Goal: Task Accomplishment & Management: Use online tool/utility

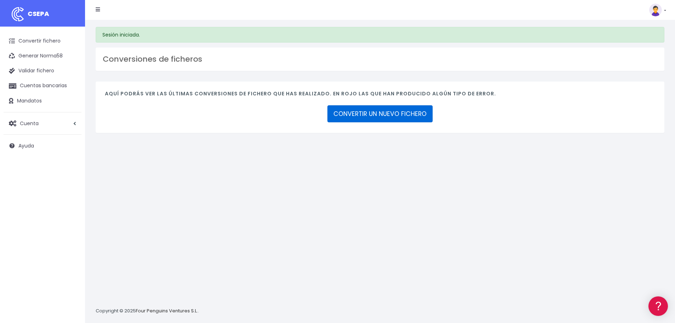
click at [398, 110] on link "CONVERTIR UN NUEVO FICHERO" at bounding box center [380, 113] width 105 height 17
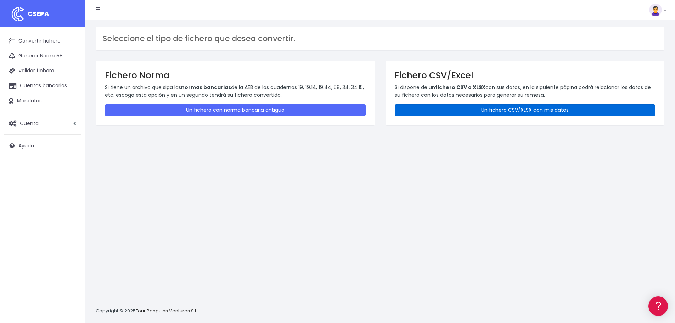
click at [453, 111] on link "Un fichero CSV/XLSX con mis datos" at bounding box center [525, 110] width 261 height 12
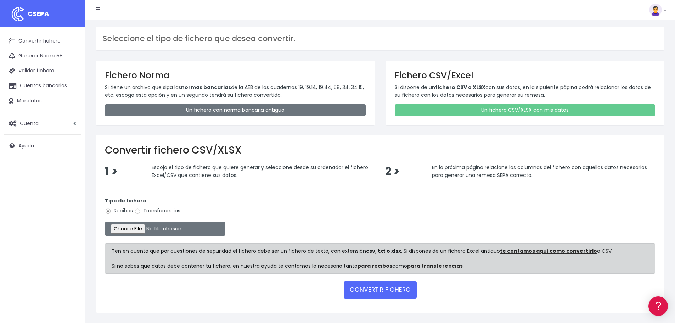
click at [161, 211] on label "Transferencias" at bounding box center [157, 210] width 46 height 7
click at [141, 211] on input "Transferencias" at bounding box center [137, 211] width 6 height 6
radio input "true"
click at [151, 226] on input "file" at bounding box center [165, 229] width 121 height 14
type input "C:\fakepath\CENTRAL AGOSTO.xlsx"
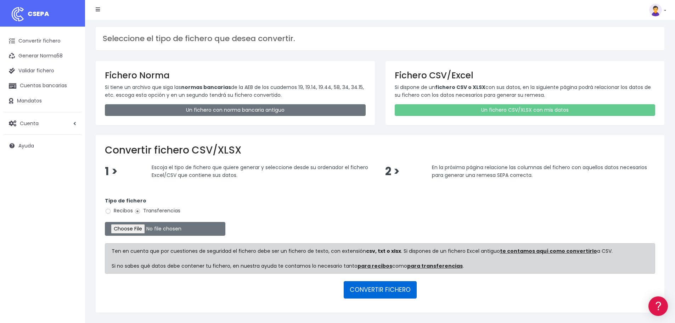
click at [382, 290] on button "CONVERTIR FICHERO" at bounding box center [380, 289] width 73 height 17
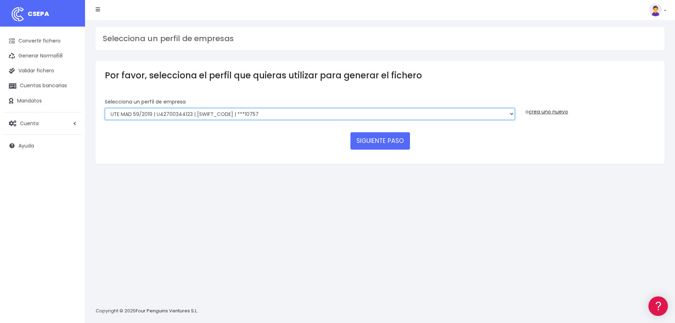
click at [342, 112] on select "INSTITUTO MEDITERRANEO DE ESTUDIOS DE PR | ES91001B53342739 | BSCHESMMXXX | ***…" at bounding box center [310, 114] width 410 height 12
select select "2478"
click at [105, 108] on select "INSTITUTO MEDITERRANEO DE ESTUDIOS DE PR | ES91001B53342739 | BSCHESMMXXX | ***…" at bounding box center [310, 114] width 410 height 12
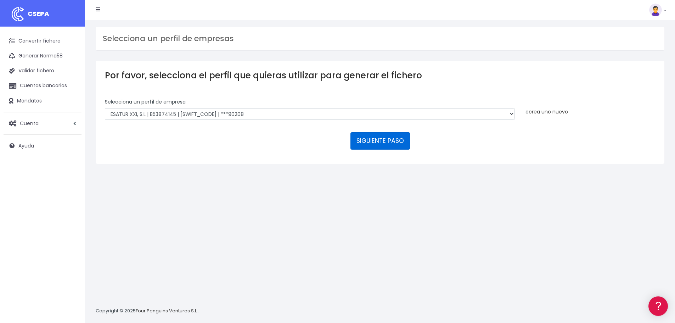
click at [390, 144] on button "SIGUIENTE PASO" at bounding box center [381, 140] width 60 height 17
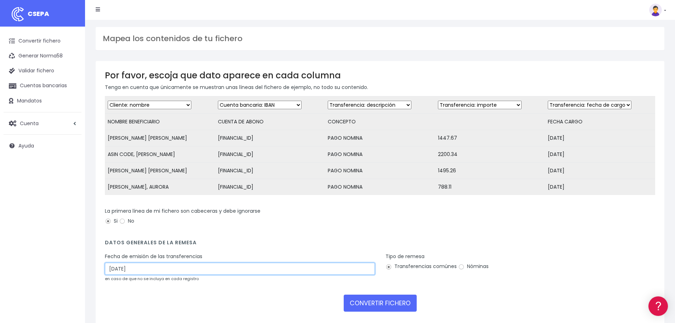
click at [181, 275] on input "[DATE]" at bounding box center [240, 269] width 270 height 12
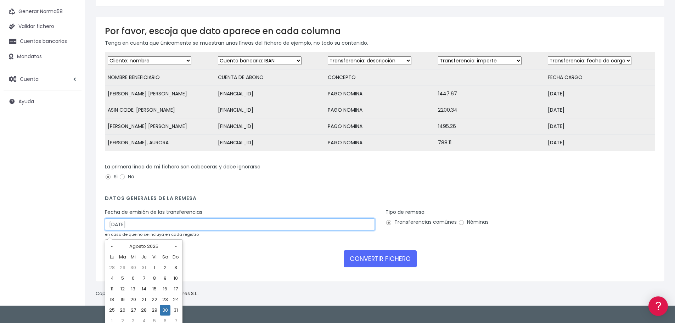
scroll to position [49, 0]
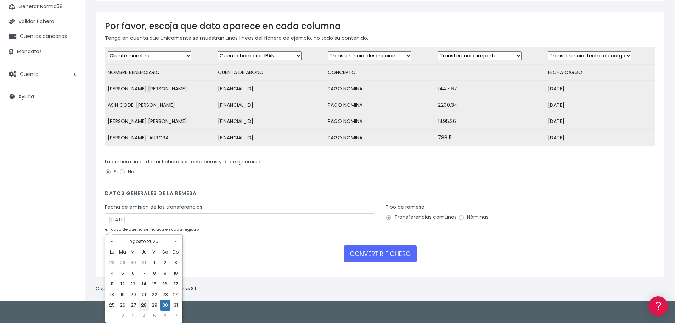
click at [145, 305] on td "28" at bounding box center [144, 305] width 11 height 11
type input "[DATE]"
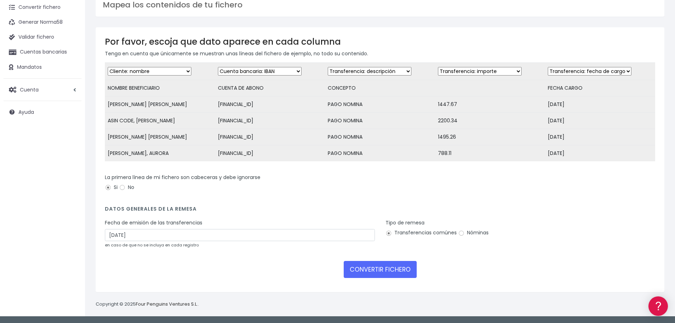
scroll to position [39, 0]
click at [477, 233] on label "Nóminas" at bounding box center [473, 232] width 30 height 7
click at [465, 233] on input "Nóminas" at bounding box center [461, 233] width 6 height 6
radio input "true"
click at [390, 269] on button "CONVERTIR FICHERO" at bounding box center [380, 269] width 73 height 17
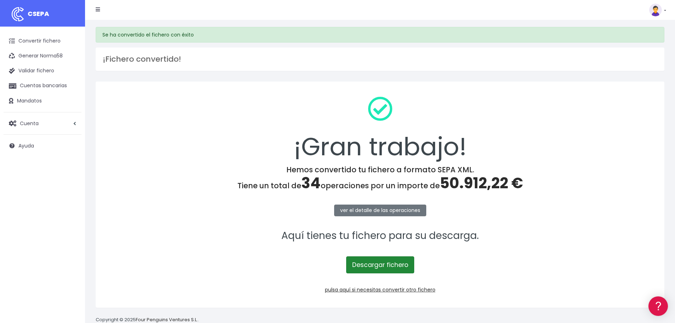
click at [390, 269] on link "Descargar fichero" at bounding box center [380, 264] width 68 height 17
click at [396, 290] on link "pulsa aquí si necesitas convertir otro fichero" at bounding box center [380, 289] width 111 height 7
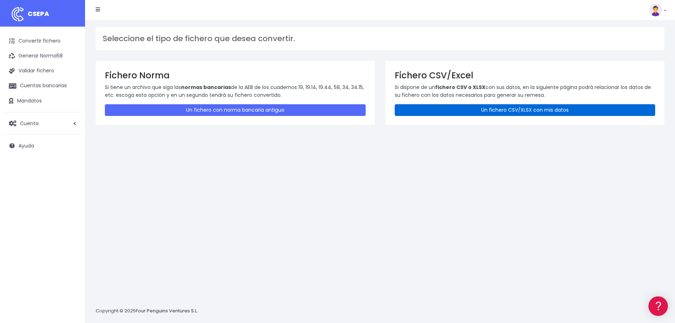
click at [471, 106] on link "Un fichero CSV/XLSX con mis datos" at bounding box center [525, 110] width 261 height 12
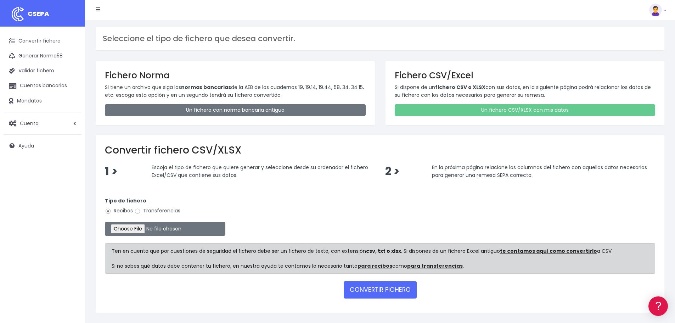
click at [173, 210] on label "Transferencias" at bounding box center [157, 210] width 46 height 7
click at [141, 210] on input "Transferencias" at bounding box center [137, 211] width 6 height 6
radio input "true"
click at [156, 226] on input "file" at bounding box center [165, 229] width 121 height 14
type input "C:\fakepath\MUNCYT AGOSTO.xlsx"
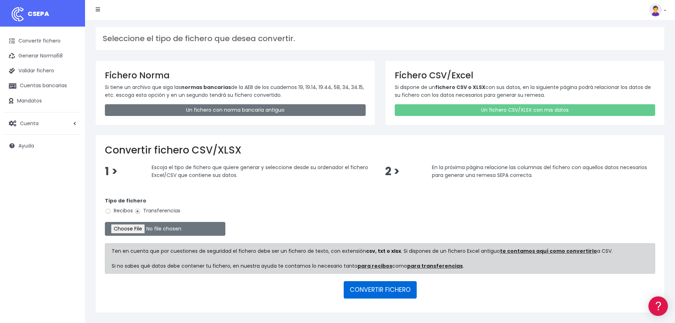
click at [380, 296] on button "CONVERTIR FICHERO" at bounding box center [380, 289] width 73 height 17
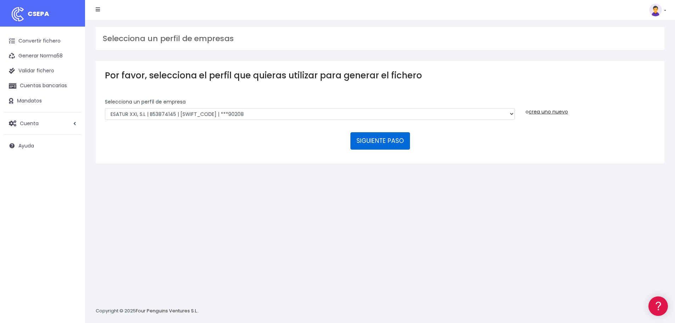
click at [365, 140] on button "SIGUIENTE PASO" at bounding box center [381, 140] width 60 height 17
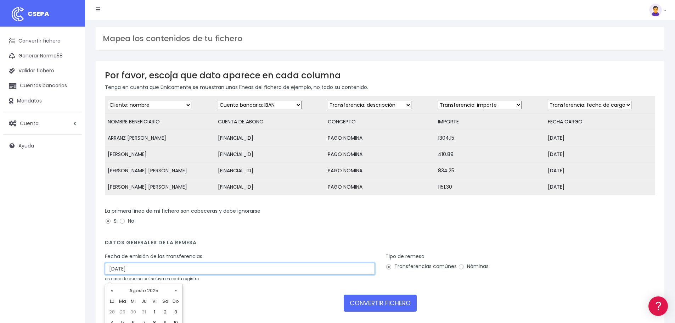
click at [191, 274] on input "30/08/2025" at bounding box center [240, 269] width 270 height 12
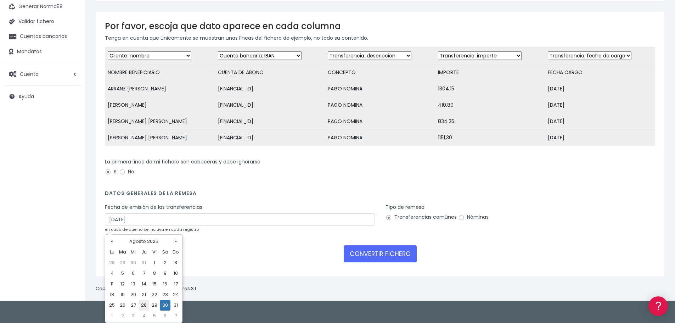
click at [143, 306] on td "28" at bounding box center [144, 305] width 11 height 11
type input "28/08/2025"
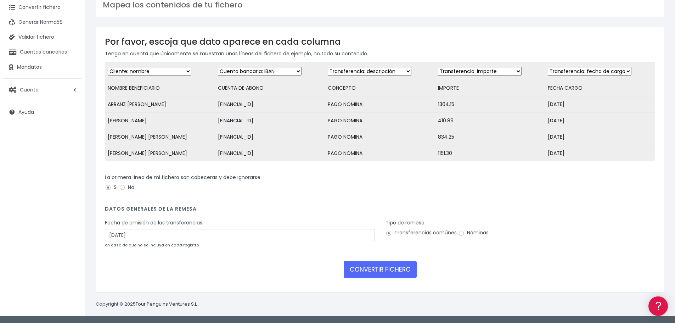
click at [472, 230] on label "Nóminas" at bounding box center [473, 232] width 30 height 7
click at [465, 230] on input "Nóminas" at bounding box center [461, 233] width 6 height 6
radio input "true"
click at [399, 270] on button "CONVERTIR FICHERO" at bounding box center [380, 269] width 73 height 17
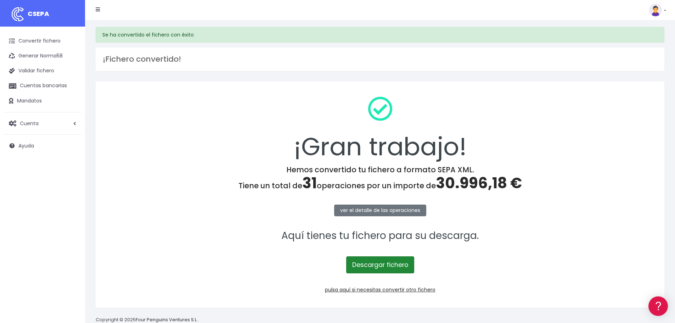
click at [401, 267] on link "Descargar fichero" at bounding box center [380, 264] width 68 height 17
click at [398, 290] on link "pulsa aquí si necesitas convertir otro fichero" at bounding box center [380, 289] width 111 height 7
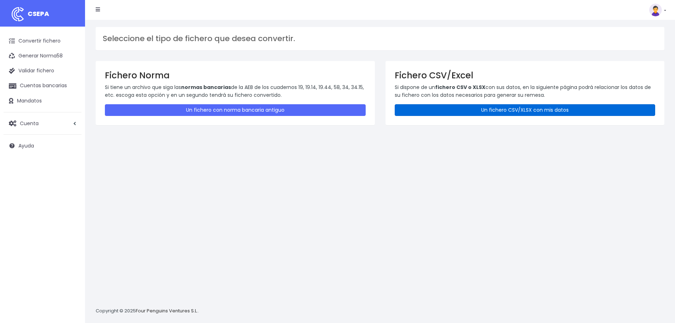
click at [493, 108] on link "Un fichero CSV/XLSX con mis datos" at bounding box center [525, 110] width 261 height 12
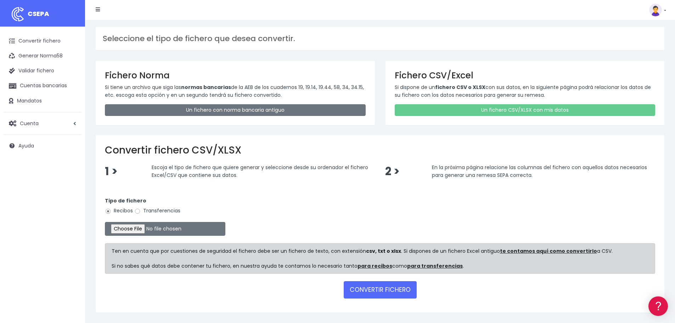
click at [143, 211] on label "Transferencias" at bounding box center [157, 210] width 46 height 7
click at [141, 211] on input "Transferencias" at bounding box center [137, 211] width 6 height 6
radio input "true"
click at [145, 228] on input "file" at bounding box center [165, 229] width 121 height 14
type input "C:\fakepath\mazarron-corvera-it murcia agosto.xlsx"
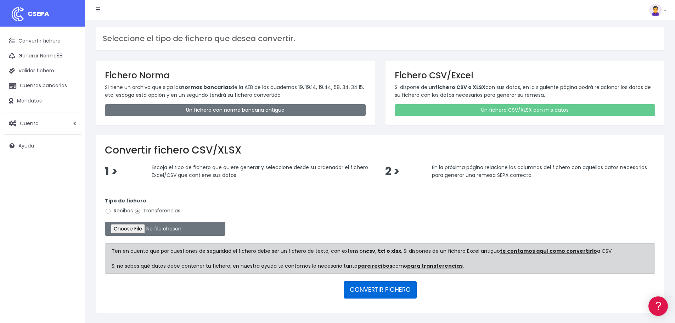
click at [382, 296] on button "CONVERTIR FICHERO" at bounding box center [380, 289] width 73 height 17
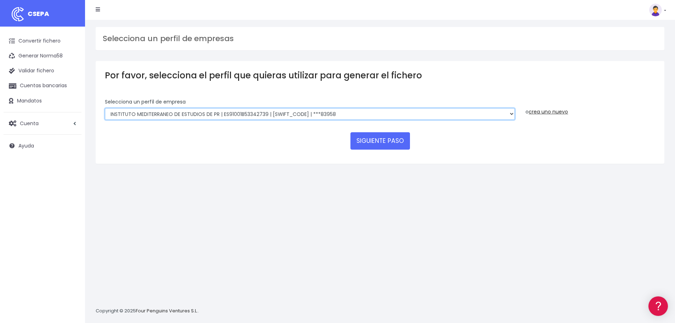
click at [281, 115] on select "INSTITUTO MEDITERRANEO DE ESTUDIOS DE PR | ES91001B53342739 | BSCHESMMXXX | ***…" at bounding box center [310, 114] width 410 height 12
select select "2478"
click at [105, 108] on select "INSTITUTO MEDITERRANEO DE ESTUDIOS DE PR | ES91001B53342739 | BSCHESMMXXX | ***…" at bounding box center [310, 114] width 410 height 12
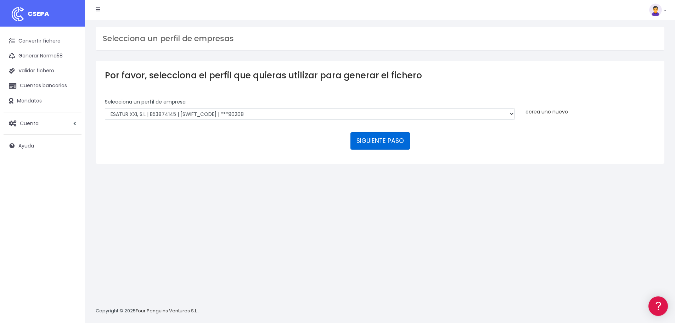
click at [390, 143] on button "SIGUIENTE PASO" at bounding box center [381, 140] width 60 height 17
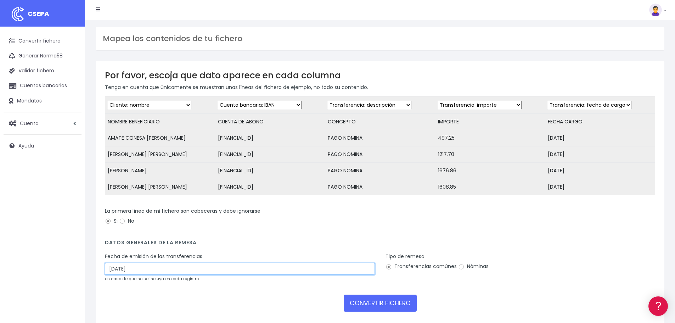
click at [168, 271] on input "30/08/2025" at bounding box center [240, 269] width 270 height 12
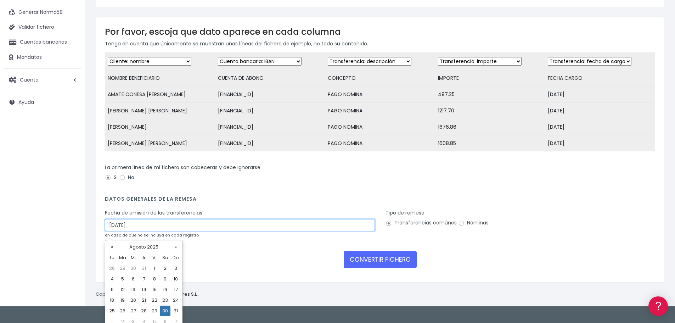
scroll to position [49, 0]
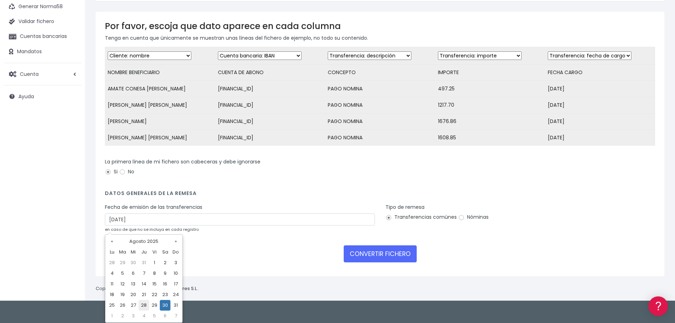
click at [141, 304] on td "28" at bounding box center [144, 305] width 11 height 11
type input "28/08/2025"
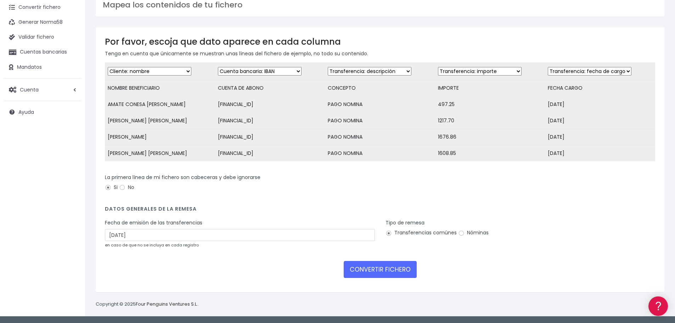
scroll to position [39, 0]
click at [471, 230] on label "Nóminas" at bounding box center [473, 232] width 30 height 7
click at [465, 230] on input "Nóminas" at bounding box center [461, 233] width 6 height 6
radio input "true"
click at [389, 274] on button "CONVERTIR FICHERO" at bounding box center [380, 269] width 73 height 17
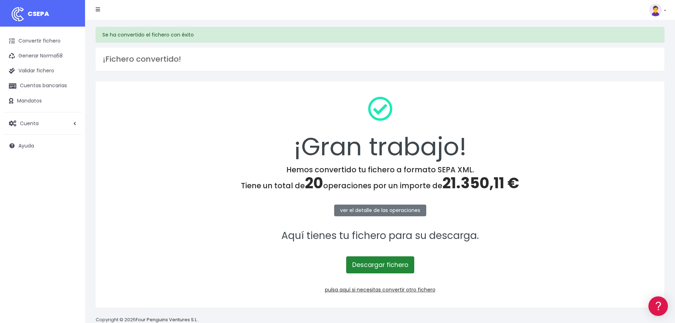
click at [398, 267] on link "Descargar fichero" at bounding box center [380, 264] width 68 height 17
click at [386, 292] on link "pulsa aquí si necesitas convertir otro fichero" at bounding box center [380, 289] width 111 height 7
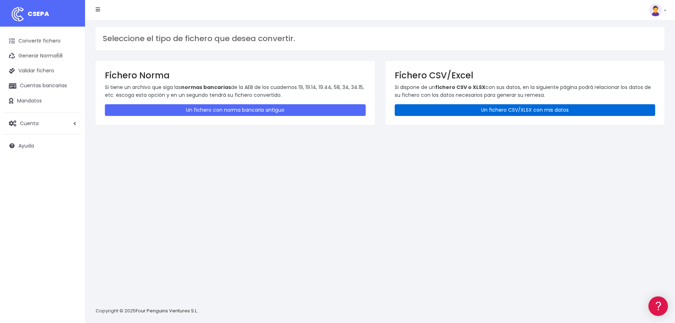
click at [449, 111] on link "Un fichero CSV/XLSX con mis datos" at bounding box center [525, 110] width 261 height 12
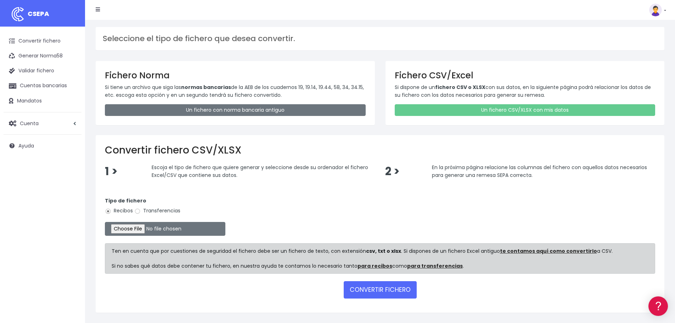
click at [168, 209] on label "Transferencias" at bounding box center [157, 210] width 46 height 7
click at [141, 209] on input "Transferencias" at bounding box center [137, 211] width 6 height 6
radio input "true"
click at [154, 229] on input "file" at bounding box center [165, 229] width 121 height 14
type input "C:\fakepath\IT ALICANTE AGOSTO.xlsx"
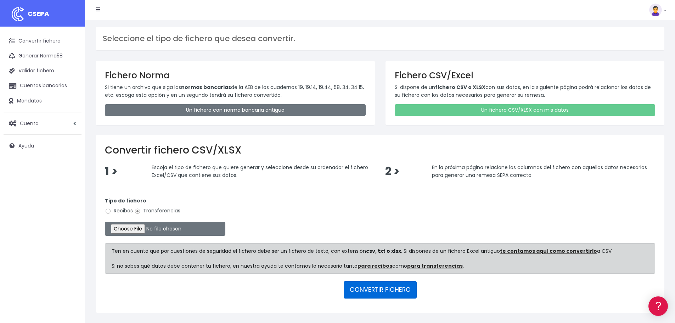
click at [385, 296] on button "CONVERTIR FICHERO" at bounding box center [380, 289] width 73 height 17
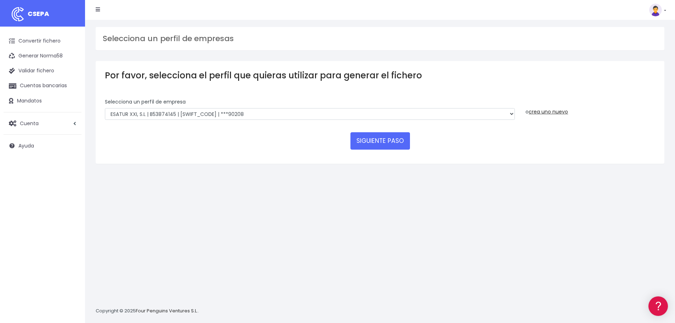
drag, startPoint x: 0, startPoint y: 0, endPoint x: 385, endPoint y: 285, distance: 478.5
click at [385, 289] on div "Selecciona un perfil de empresas Por favor, selecciona el perfil que quieras ut…" at bounding box center [380, 171] width 590 height 303
click at [371, 138] on button "SIGUIENTE PASO" at bounding box center [381, 140] width 60 height 17
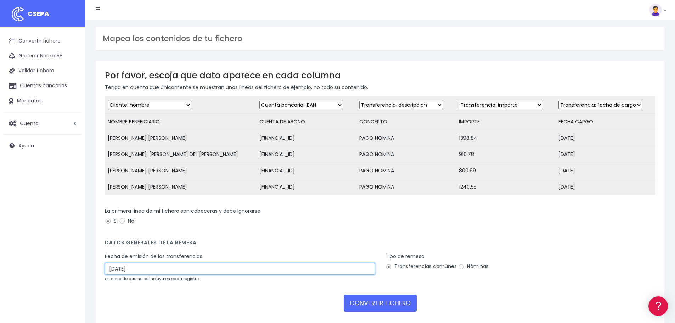
click at [170, 272] on input "[DATE]" at bounding box center [240, 269] width 270 height 12
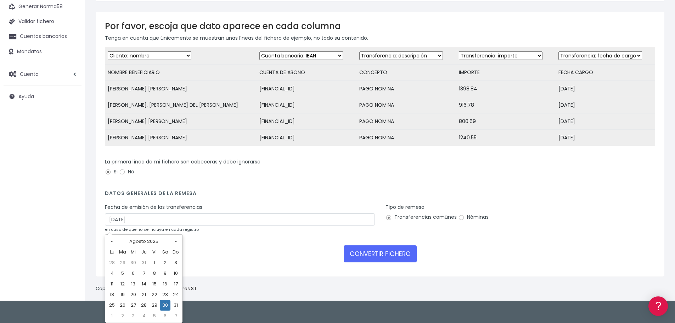
drag, startPoint x: 148, startPoint y: 305, endPoint x: 157, endPoint y: 305, distance: 8.9
click at [148, 306] on td "28" at bounding box center [144, 305] width 11 height 11
type input "28/08/2025"
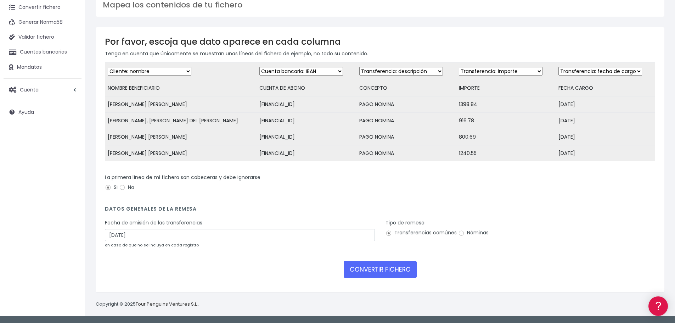
click at [469, 234] on label "Nóminas" at bounding box center [473, 232] width 30 height 7
click at [465, 234] on input "Nóminas" at bounding box center [461, 233] width 6 height 6
radio input "true"
click at [398, 269] on button "CONVERTIR FICHERO" at bounding box center [380, 269] width 73 height 17
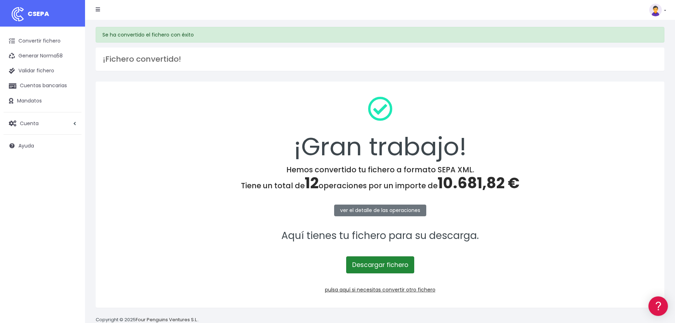
click at [398, 266] on link "Descargar fichero" at bounding box center [380, 264] width 68 height 17
click at [384, 290] on link "pulsa aquí si necesitas convertir otro fichero" at bounding box center [380, 289] width 111 height 7
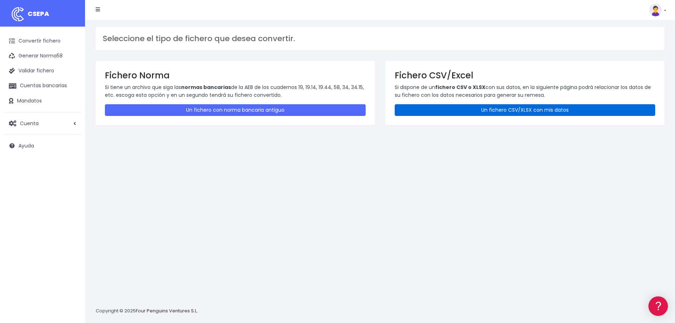
click at [464, 106] on link "Un fichero CSV/XLSX con mis datos" at bounding box center [525, 110] width 261 height 12
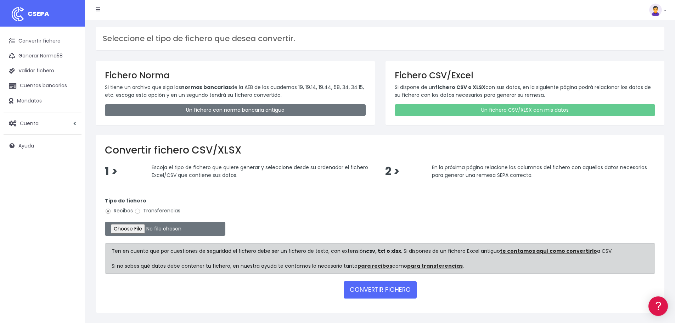
click at [144, 209] on label "Transferencias" at bounding box center [157, 210] width 46 height 7
click at [141, 209] on input "Transferencias" at bounding box center [137, 211] width 6 height 6
radio input "true"
click at [148, 233] on input "file" at bounding box center [165, 229] width 121 height 14
type input "C:\fakepath\MARQ AGOSTO.xlsx"
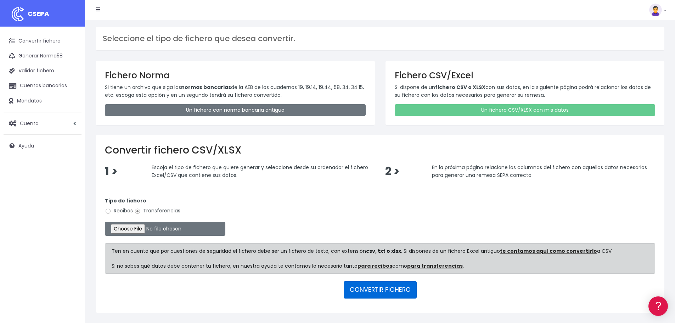
click at [390, 288] on button "CONVERTIR FICHERO" at bounding box center [380, 289] width 73 height 17
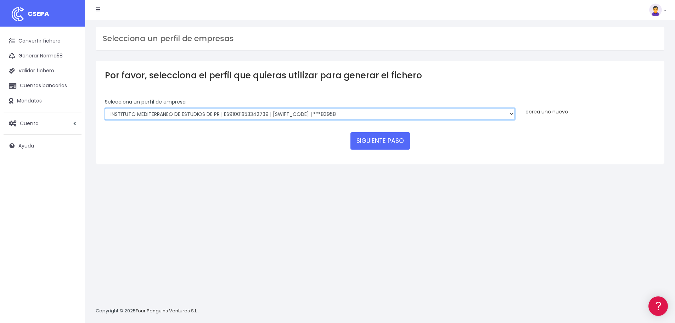
click at [305, 116] on select "INSTITUTO MEDITERRANEO DE ESTUDIOS DE PR | ES91001B53342739 | [SWIFT_CODE] | **…" at bounding box center [310, 114] width 410 height 12
select select "2478"
click at [105, 108] on select "INSTITUTO MEDITERRANEO DE ESTUDIOS DE PR | ES91001B53342739 | [SWIFT_CODE] | **…" at bounding box center [310, 114] width 410 height 12
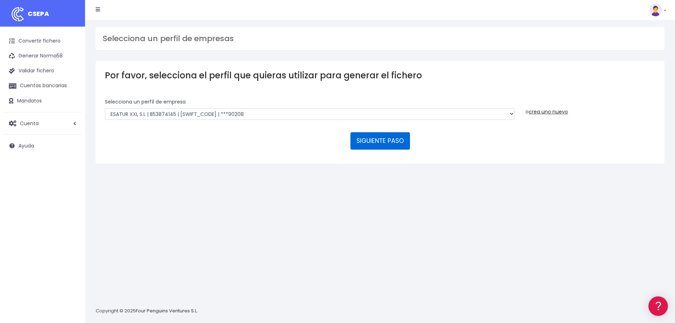
click at [376, 139] on button "SIGUIENTE PASO" at bounding box center [381, 140] width 60 height 17
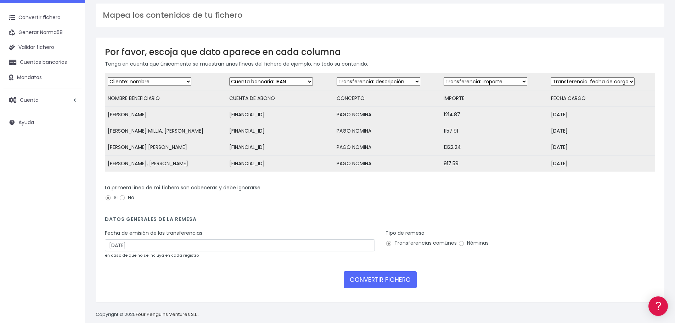
scroll to position [39, 0]
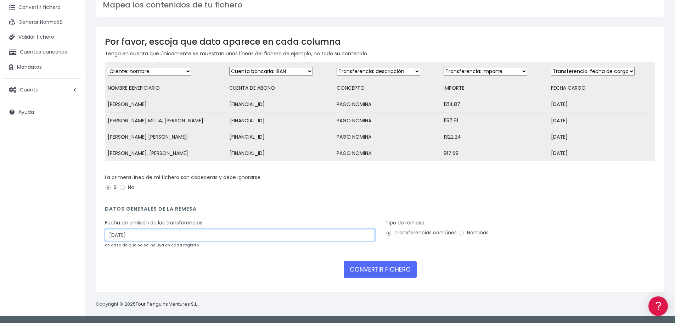
click at [280, 234] on input "30/08/2025" at bounding box center [240, 235] width 270 height 12
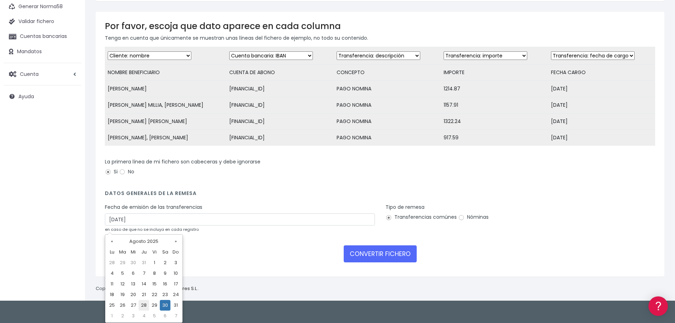
click at [144, 306] on td "28" at bounding box center [144, 305] width 11 height 11
type input "28/08/2025"
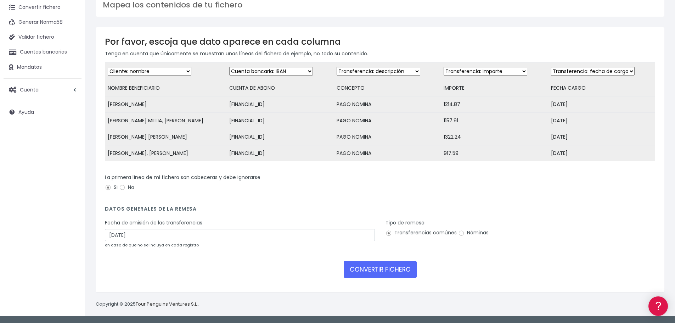
click at [483, 229] on label "Nóminas" at bounding box center [473, 232] width 30 height 7
click at [465, 230] on input "Nóminas" at bounding box center [461, 233] width 6 height 6
radio input "true"
click at [390, 266] on button "CONVERTIR FICHERO" at bounding box center [380, 269] width 73 height 17
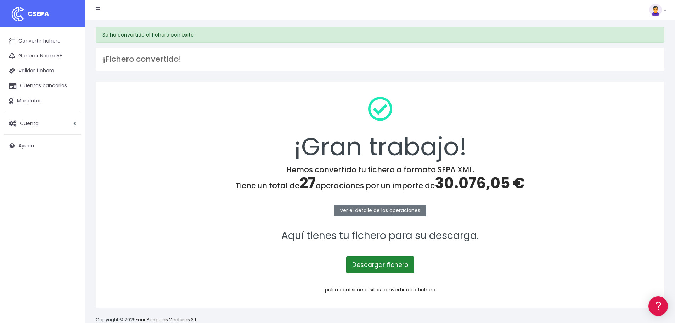
click at [381, 265] on link "Descargar fichero" at bounding box center [380, 264] width 68 height 17
click at [390, 291] on link "pulsa aquí si necesitas convertir otro fichero" at bounding box center [380, 289] width 111 height 7
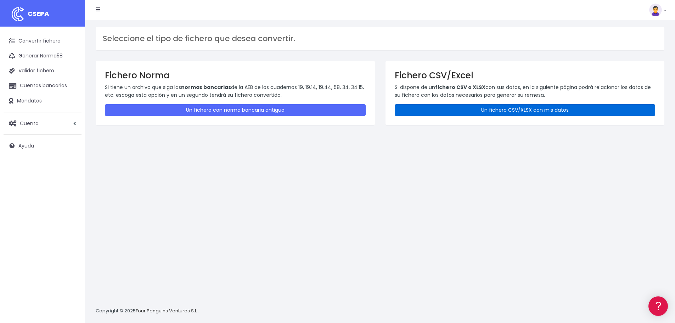
click at [440, 111] on link "Un fichero CSV/XLSX con mis datos" at bounding box center [525, 110] width 261 height 12
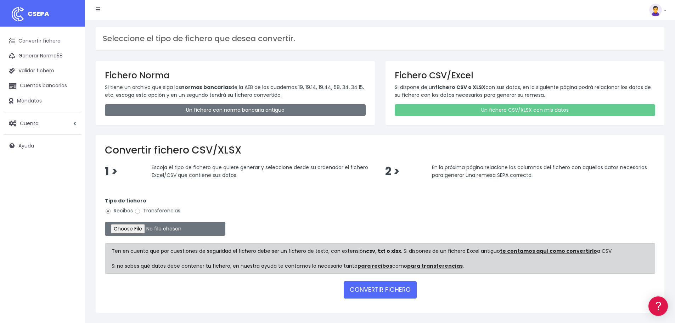
click at [167, 211] on label "Transferencias" at bounding box center [157, 210] width 46 height 7
click at [141, 211] on input "Transferencias" at bounding box center [137, 211] width 6 height 6
radio input "true"
click at [153, 230] on input "file" at bounding box center [165, 229] width 121 height 14
type input "C:\fakepath\villena-muboma-mubag-sta pola agosto.xlsx"
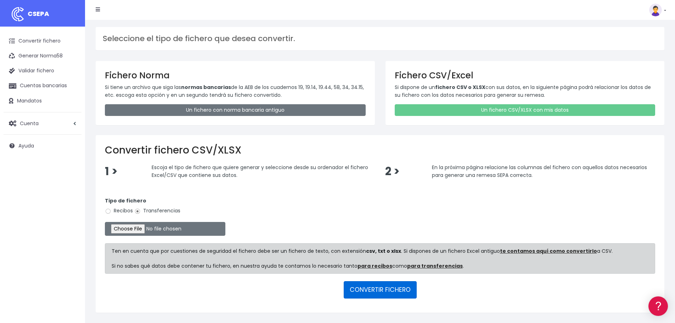
click at [398, 291] on button "CONVERTIR FICHERO" at bounding box center [380, 289] width 73 height 17
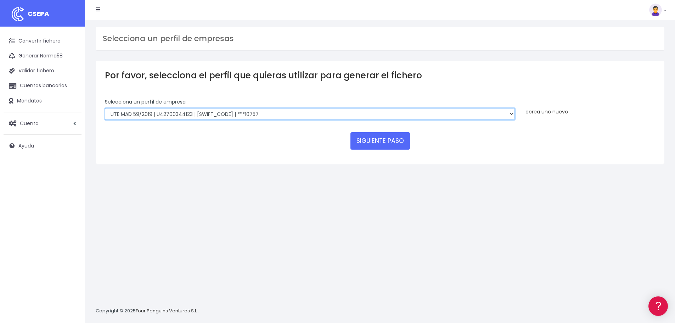
click at [296, 112] on select "INSTITUTO MEDITERRANEO DE ESTUDIOS DE PR | ES91001B53342739 | BSCHESMMXXX | ***…" at bounding box center [310, 114] width 410 height 12
select select "2478"
click at [105, 108] on select "INSTITUTO MEDITERRANEO DE ESTUDIOS DE PR | ES91001B53342739 | BSCHESMMXXX | ***…" at bounding box center [310, 114] width 410 height 12
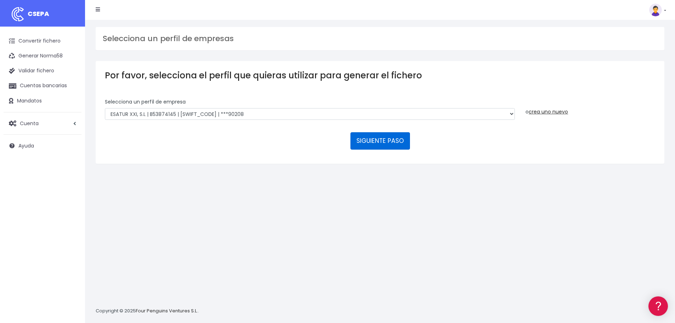
click at [380, 148] on button "SIGUIENTE PASO" at bounding box center [381, 140] width 60 height 17
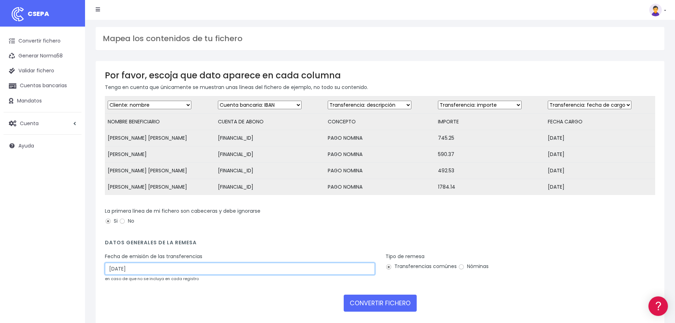
click at [132, 274] on input "[DATE]" at bounding box center [240, 269] width 270 height 12
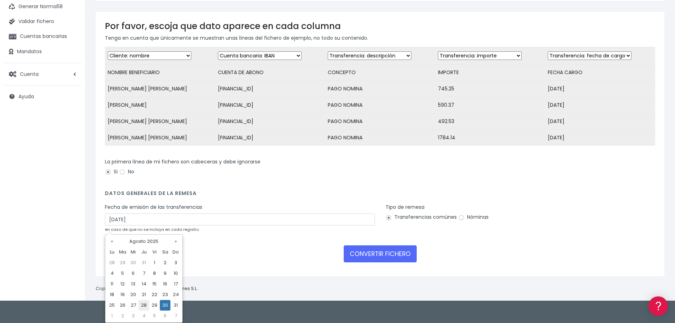
click at [144, 306] on td "28" at bounding box center [144, 305] width 11 height 11
type input "28/08/2025"
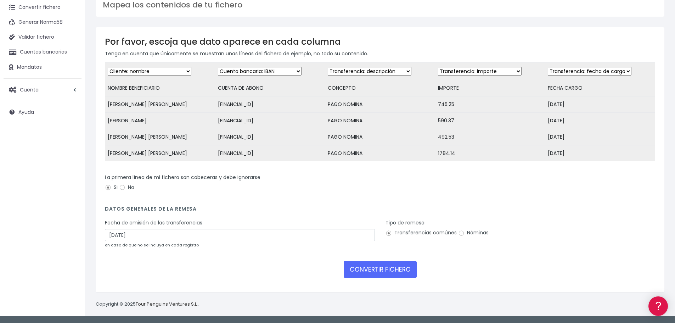
click at [470, 232] on label "Nóminas" at bounding box center [473, 232] width 30 height 7
click at [465, 232] on input "Nóminas" at bounding box center [461, 233] width 6 height 6
radio input "true"
click at [375, 272] on button "CONVERTIR FICHERO" at bounding box center [380, 269] width 73 height 17
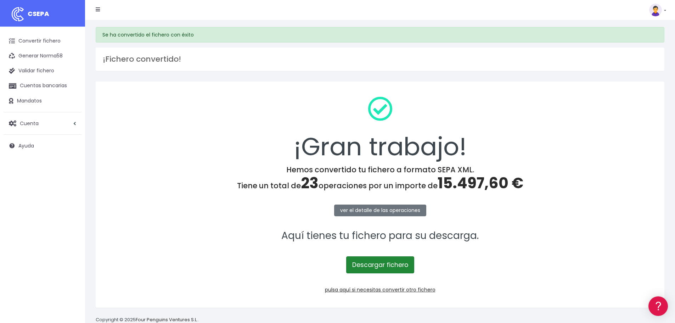
click at [381, 270] on link "Descargar fichero" at bounding box center [380, 264] width 68 height 17
click at [394, 290] on link "pulsa aquí si necesitas convertir otro fichero" at bounding box center [380, 289] width 111 height 7
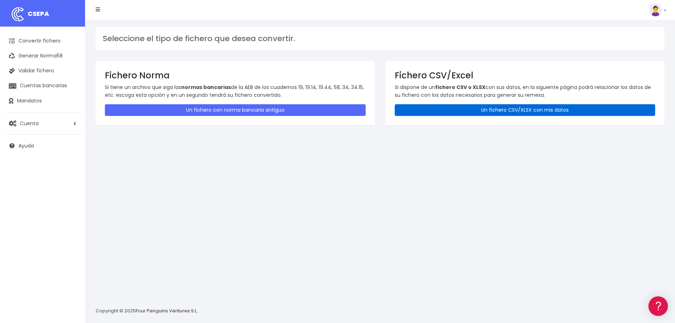
click at [457, 111] on link "Un fichero CSV/XLSX con mis datos" at bounding box center [525, 110] width 261 height 12
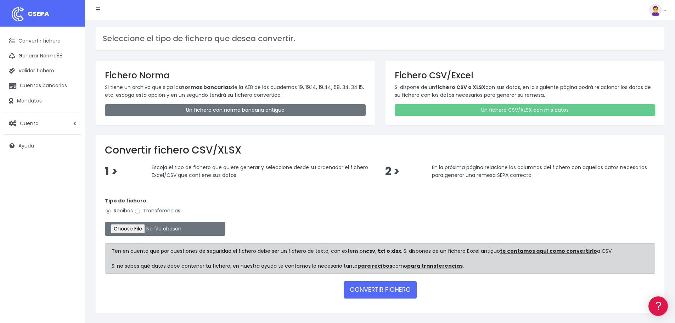
click at [161, 211] on label "Transferencias" at bounding box center [157, 210] width 46 height 7
click at [141, 211] on input "Transferencias" at bounding box center [137, 211] width 6 height 6
radio input "true"
click at [146, 230] on input "file" at bounding box center [165, 229] width 121 height 14
type input "C:\fakepath\CASTILLO AGOSTO.xlsx"
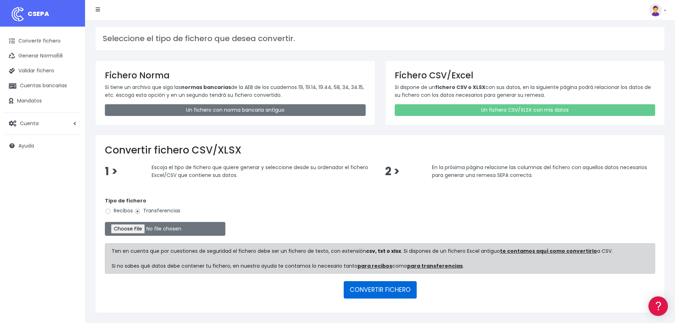
click at [386, 292] on button "CONVERTIR FICHERO" at bounding box center [380, 289] width 73 height 17
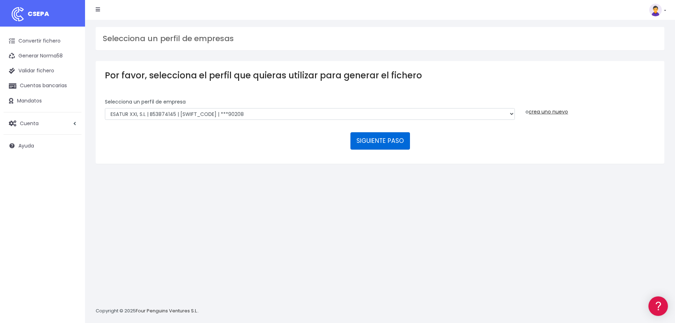
click at [378, 144] on button "SIGUIENTE PASO" at bounding box center [381, 140] width 60 height 17
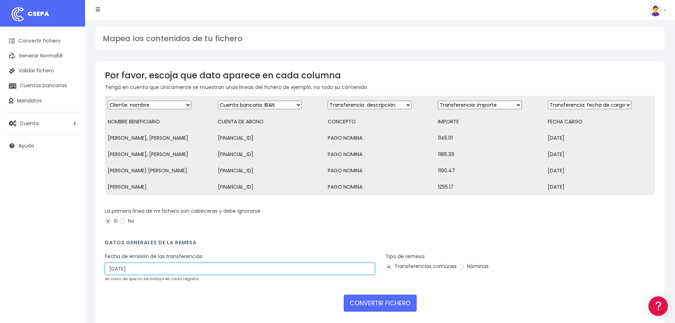
click at [185, 274] on input "30/08/2025" at bounding box center [240, 269] width 270 height 12
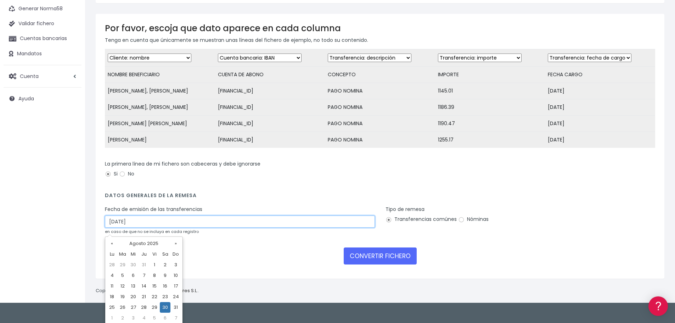
scroll to position [49, 0]
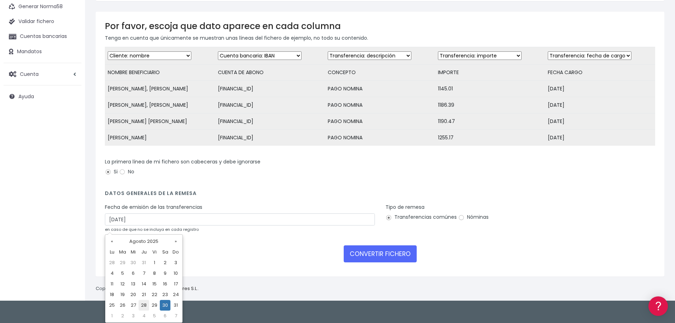
click at [143, 303] on td "28" at bounding box center [144, 305] width 11 height 11
type input "28/08/2025"
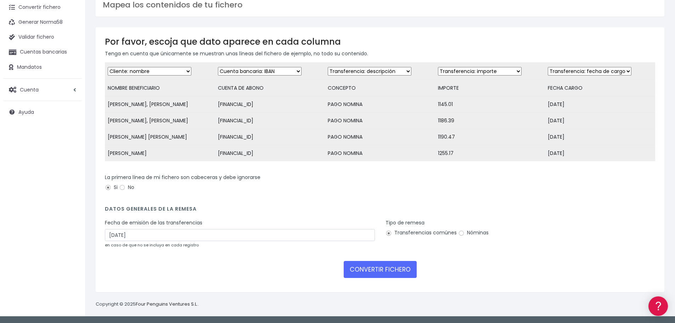
scroll to position [39, 0]
drag, startPoint x: 471, startPoint y: 231, endPoint x: 464, endPoint y: 236, distance: 8.4
click at [471, 230] on label "Nóminas" at bounding box center [473, 232] width 30 height 7
click at [465, 230] on input "Nóminas" at bounding box center [461, 233] width 6 height 6
radio input "true"
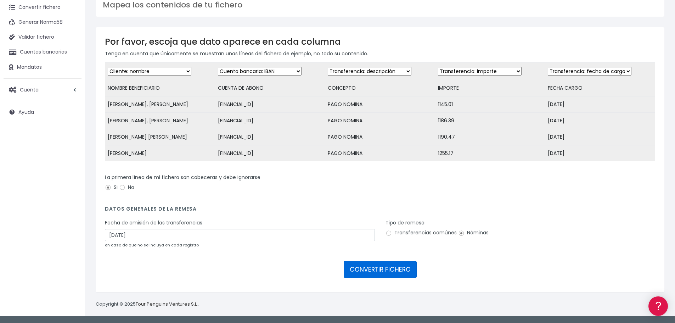
click at [378, 268] on button "CONVERTIR FICHERO" at bounding box center [380, 269] width 73 height 17
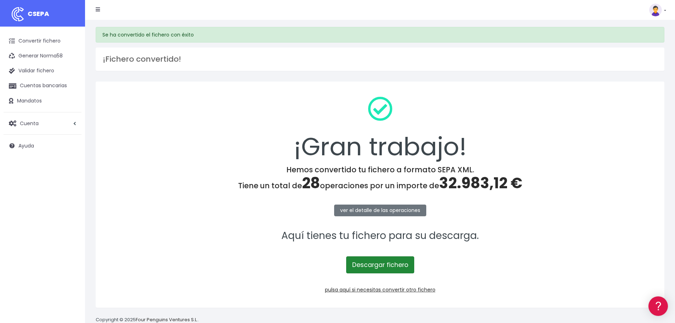
click at [377, 264] on link "Descargar fichero" at bounding box center [380, 264] width 68 height 17
click at [400, 289] on link "pulsa aquí si necesitas convertir otro fichero" at bounding box center [380, 289] width 111 height 7
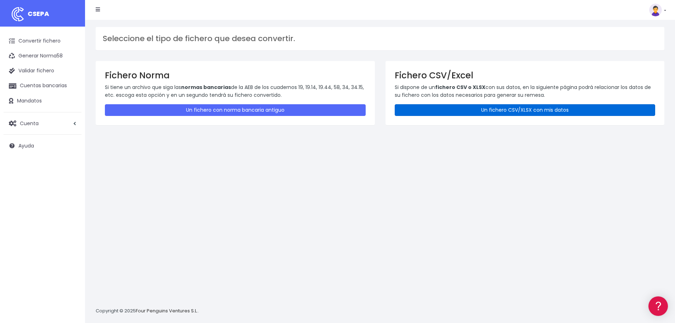
click at [453, 113] on link "Un fichero CSV/XLSX con mis datos" at bounding box center [525, 110] width 261 height 12
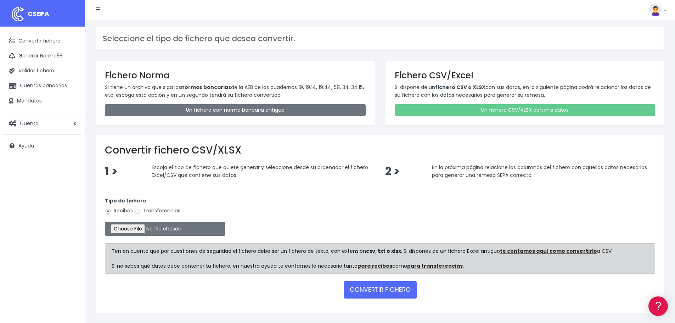
click at [160, 211] on label "Transferencias" at bounding box center [157, 210] width 46 height 7
click at [141, 211] on input "Transferencias" at bounding box center [137, 211] width 6 height 6
radio input "true"
click at [149, 229] on input "file" at bounding box center [165, 229] width 121 height 14
type input "C:\fakepath\GALERIAS REALES AGOSTO.xlsx"
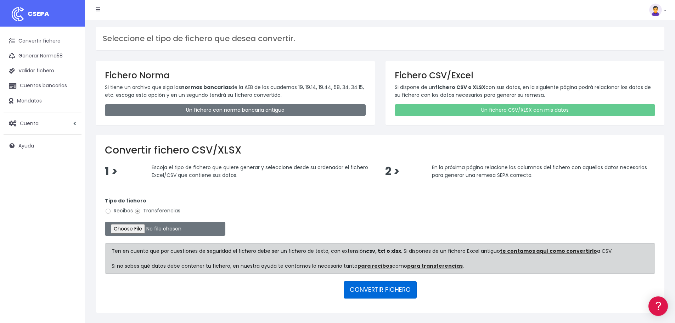
click at [379, 295] on button "CONVERTIR FICHERO" at bounding box center [380, 289] width 73 height 17
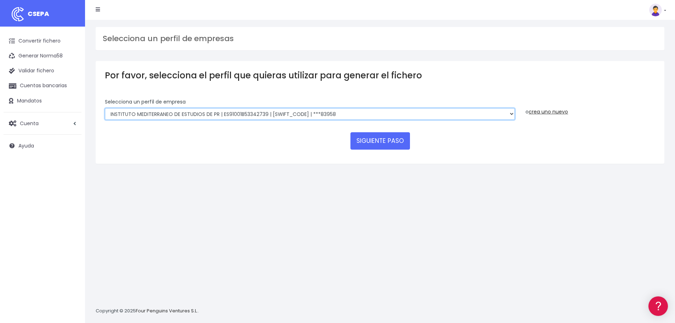
drag, startPoint x: 315, startPoint y: 112, endPoint x: 316, endPoint y: 118, distance: 6.8
click at [315, 112] on select "INSTITUTO MEDITERRANEO DE ESTUDIOS DE PR | ES91001B53342739 | [SWIFT_CODE] | **…" at bounding box center [310, 114] width 410 height 12
select select "2478"
click at [105, 108] on select "INSTITUTO MEDITERRANEO DE ESTUDIOS DE PR | ES91001B53342739 | BSCHESMMXXX | ***…" at bounding box center [310, 114] width 410 height 12
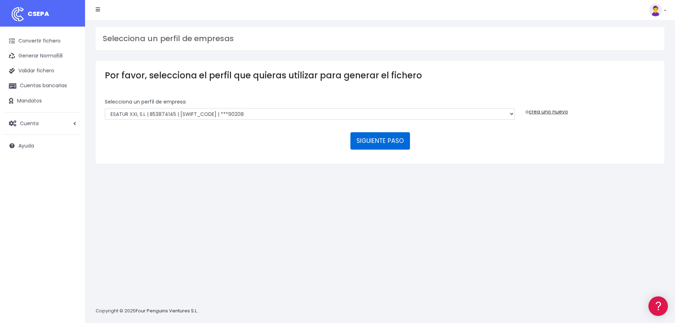
click at [387, 144] on button "SIGUIENTE PASO" at bounding box center [381, 140] width 60 height 17
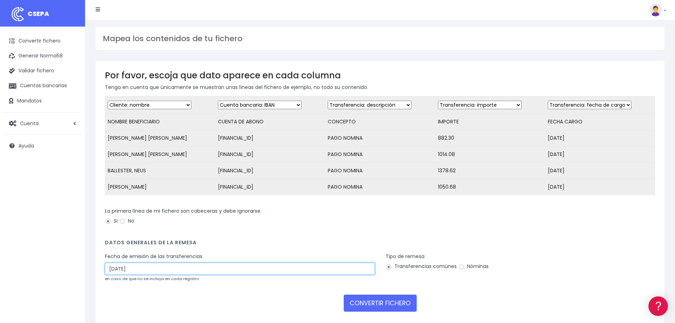
click at [165, 275] on input "30/08/2025" at bounding box center [240, 269] width 270 height 12
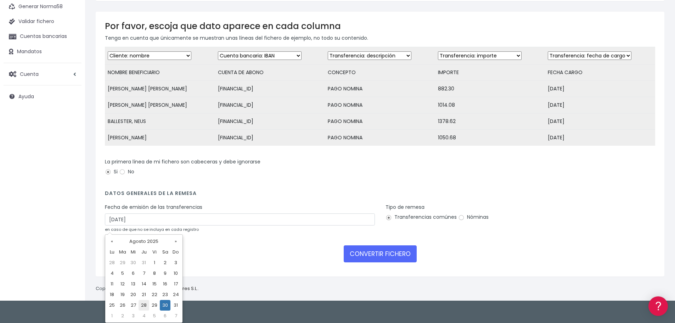
click at [146, 303] on td "28" at bounding box center [144, 305] width 11 height 11
type input "28/08/2025"
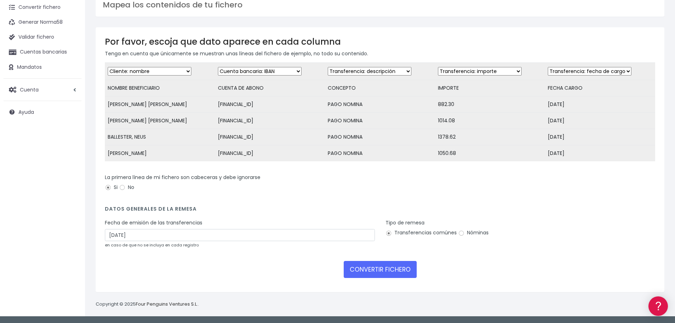
scroll to position [39, 0]
click at [482, 232] on label "Nóminas" at bounding box center [473, 232] width 30 height 7
click at [465, 232] on input "Nóminas" at bounding box center [461, 233] width 6 height 6
radio input "true"
click at [382, 269] on button "CONVERTIR FICHERO" at bounding box center [380, 269] width 73 height 17
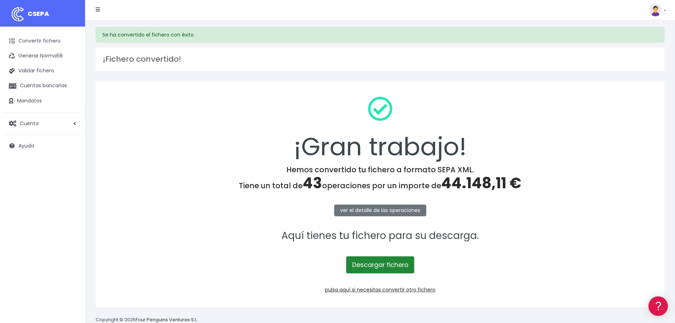
click at [382, 266] on link "Descargar fichero" at bounding box center [380, 264] width 68 height 17
click at [409, 289] on link "pulsa aquí si necesitas convertir otro fichero" at bounding box center [380, 289] width 111 height 7
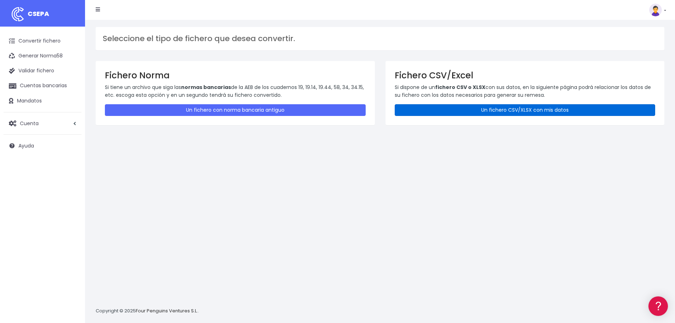
click at [472, 108] on link "Un fichero CSV/XLSX con mis datos" at bounding box center [525, 110] width 261 height 12
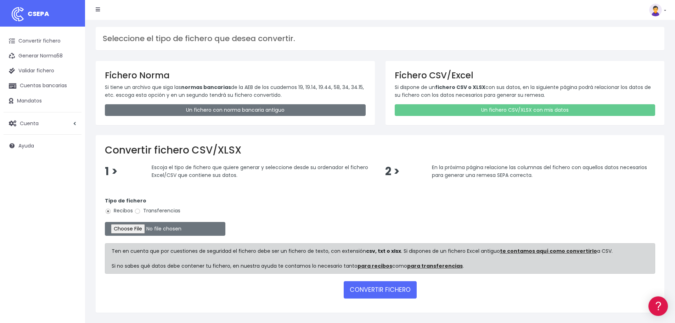
click at [170, 212] on label "Transferencias" at bounding box center [157, 210] width 46 height 7
click at [141, 212] on input "Transferencias" at bounding box center [137, 211] width 6 height 6
radio input "true"
click at [145, 231] on input "file" at bounding box center [165, 229] width 121 height 14
type input "C:\fakepath\reina sofia agosto.xlsx"
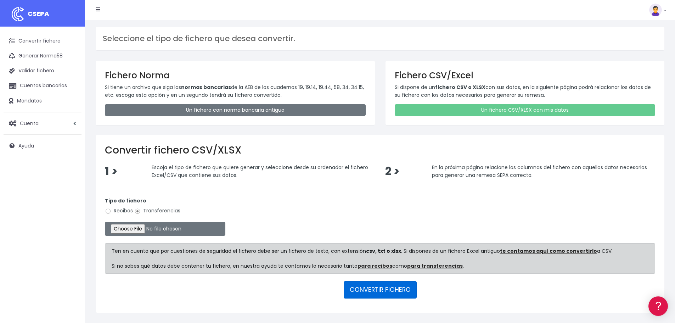
click at [373, 292] on button "CONVERTIR FICHERO" at bounding box center [380, 289] width 73 height 17
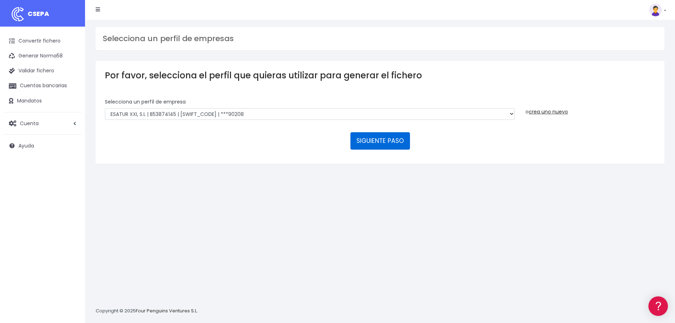
click at [367, 144] on button "SIGUIENTE PASO" at bounding box center [381, 140] width 60 height 17
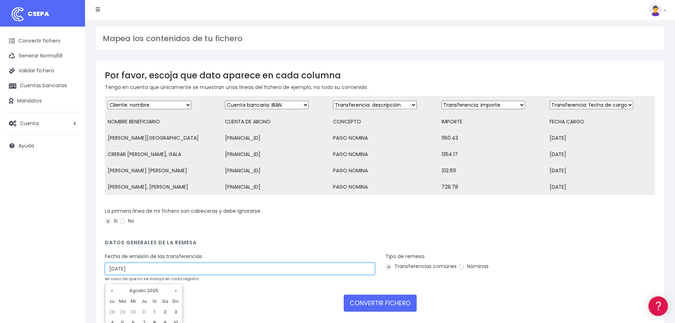
click at [285, 273] on input "30/08/2025" at bounding box center [240, 269] width 270 height 12
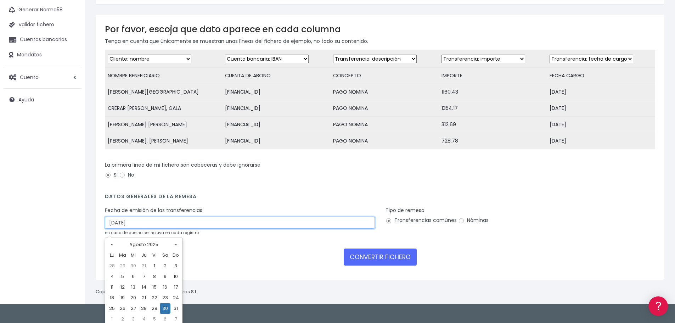
scroll to position [49, 0]
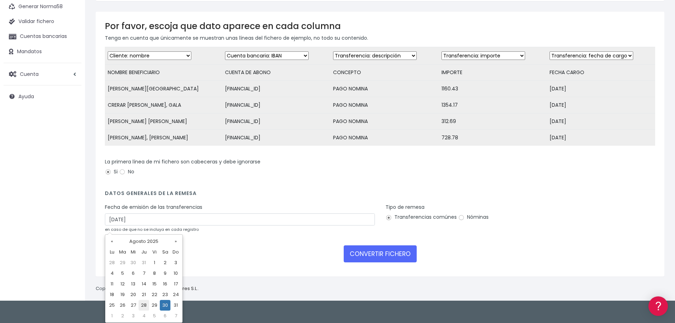
click at [143, 304] on td "28" at bounding box center [144, 305] width 11 height 11
type input "28/08/2025"
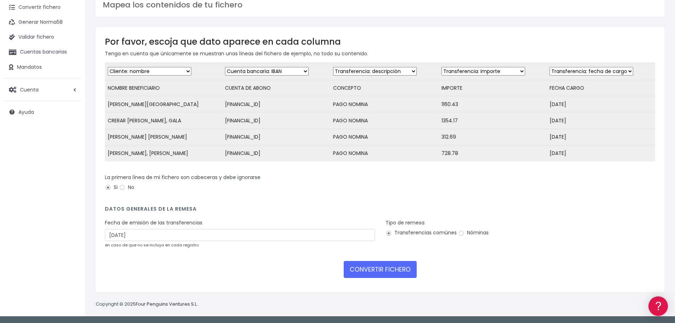
click at [473, 232] on label "Nóminas" at bounding box center [473, 232] width 30 height 7
click at [465, 232] on input "Nóminas" at bounding box center [461, 233] width 6 height 6
radio input "true"
click at [387, 264] on button "CONVERTIR FICHERO" at bounding box center [380, 269] width 73 height 17
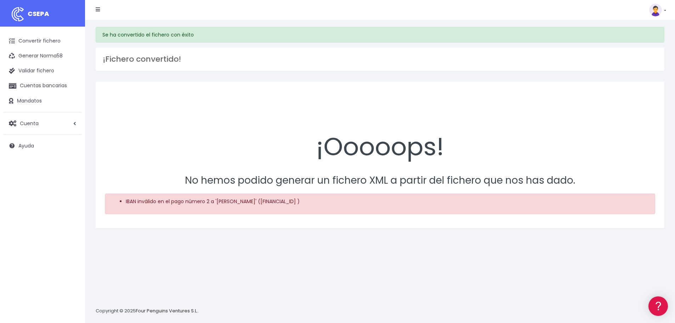
drag, startPoint x: 41, startPoint y: 40, endPoint x: 95, endPoint y: 72, distance: 62.8
click at [41, 40] on link "Convertir fichero" at bounding box center [43, 41] width 78 height 15
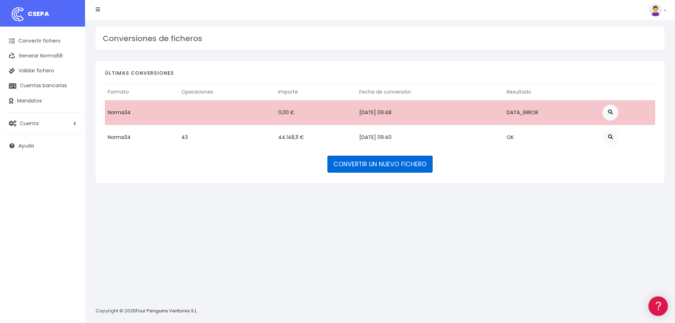
click at [378, 165] on link "CONVERTIR UN NUEVO FICHERO" at bounding box center [380, 164] width 105 height 17
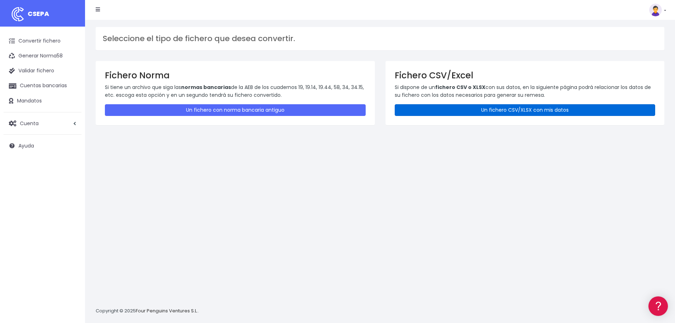
click at [510, 108] on link "Un fichero CSV/XLSX con mis datos" at bounding box center [525, 110] width 261 height 12
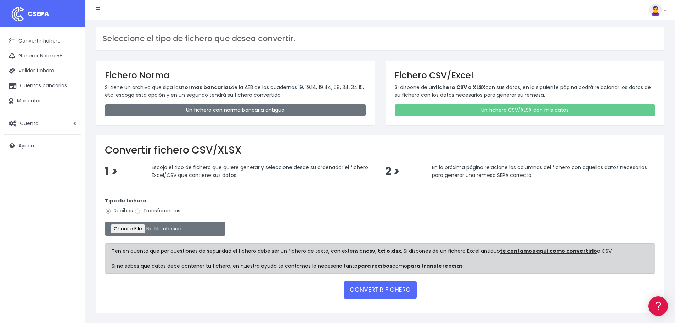
click at [151, 208] on label "Transferencias" at bounding box center [157, 210] width 46 height 7
click at [141, 208] on input "Transferencias" at bounding box center [137, 211] width 6 height 6
radio input "true"
click at [149, 230] on input "file" at bounding box center [165, 229] width 121 height 14
type input "C:\fakepath\reina sofia agosto.xlsx"
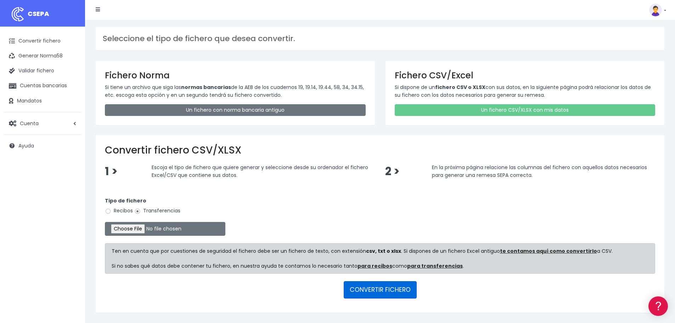
click at [390, 289] on button "CONVERTIR FICHERO" at bounding box center [380, 289] width 73 height 17
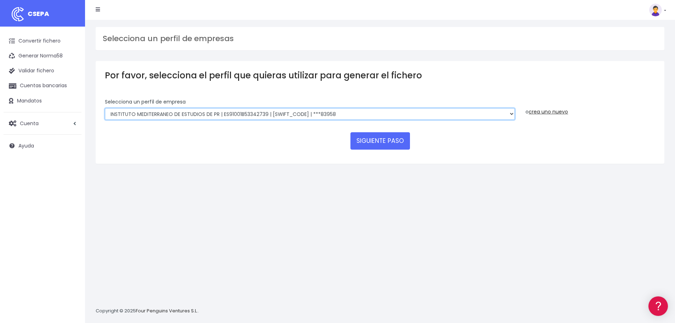
click at [378, 112] on select "INSTITUTO MEDITERRANEO DE ESTUDIOS DE PR | ES91001B53342739 | BSCHESMMXXX | ***…" at bounding box center [310, 114] width 410 height 12
select select "2478"
click at [105, 108] on select "INSTITUTO MEDITERRANEO DE ESTUDIOS DE PR | ES91001B53342739 | BSCHESMMXXX | ***…" at bounding box center [310, 114] width 410 height 12
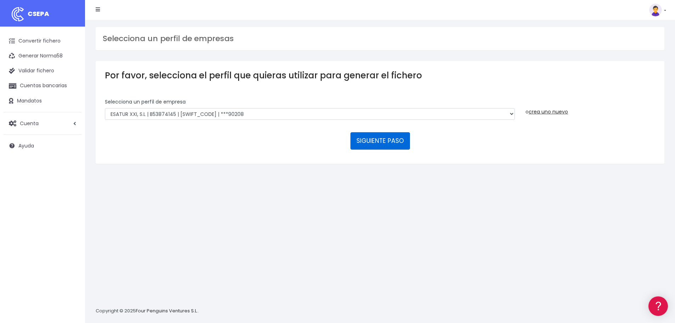
click at [384, 140] on button "SIGUIENTE PASO" at bounding box center [381, 140] width 60 height 17
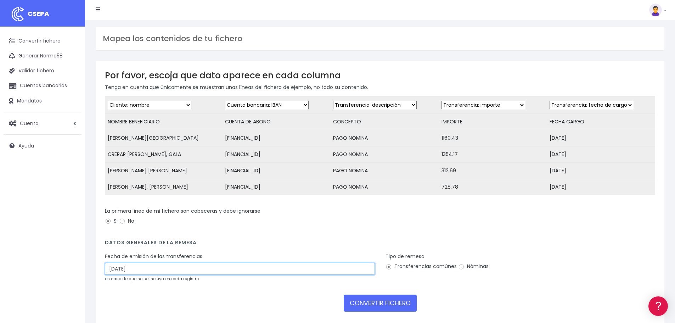
click at [227, 275] on input "30/08/2025" at bounding box center [240, 269] width 270 height 12
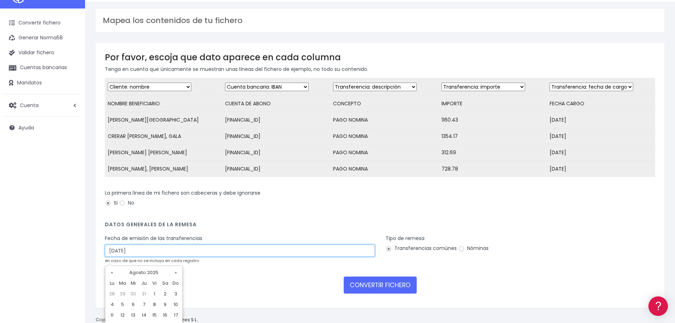
scroll to position [49, 0]
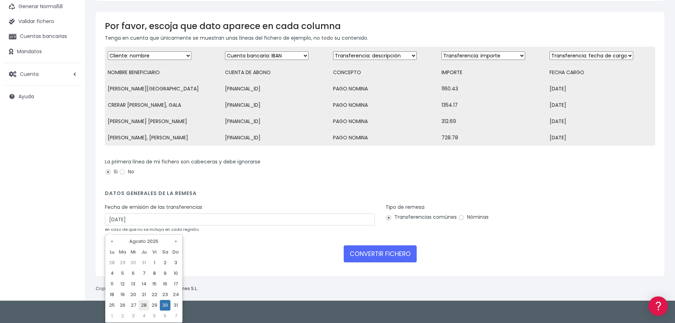
click at [148, 304] on td "28" at bounding box center [144, 305] width 11 height 11
type input "28/08/2025"
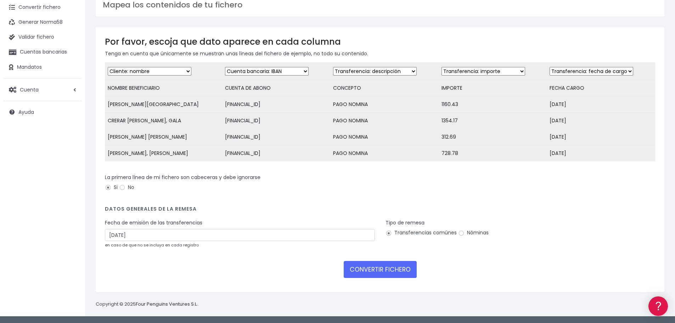
scroll to position [39, 0]
click at [471, 232] on label "Nóminas" at bounding box center [473, 232] width 30 height 7
click at [465, 232] on input "Nóminas" at bounding box center [461, 233] width 6 height 6
radio input "true"
click at [372, 268] on button "CONVERTIR FICHERO" at bounding box center [380, 269] width 73 height 17
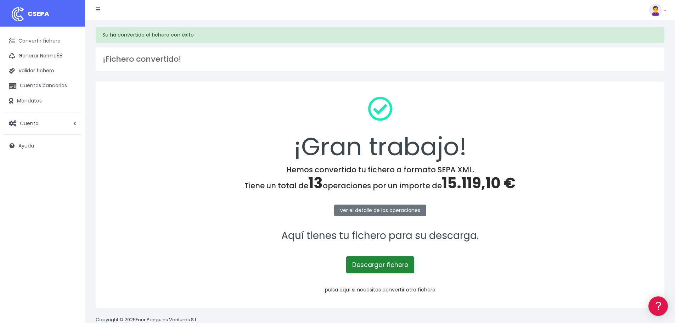
click at [394, 266] on link "Descargar fichero" at bounding box center [380, 264] width 68 height 17
click at [396, 291] on link "pulsa aquí si necesitas convertir otro fichero" at bounding box center [380, 289] width 111 height 7
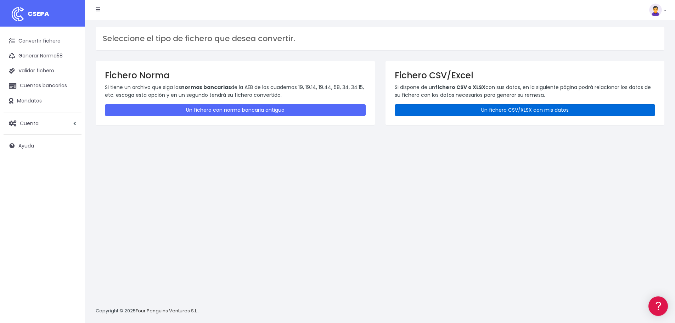
click at [503, 112] on link "Un fichero CSV/XLSX con mis datos" at bounding box center [525, 110] width 261 height 12
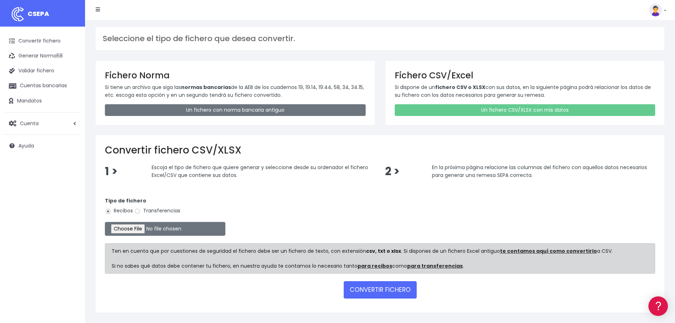
click at [150, 208] on label "Transferencias" at bounding box center [157, 210] width 46 height 7
click at [141, 208] on input "Transferencias" at bounding box center [137, 211] width 6 height 6
radio input "true"
click at [151, 228] on input "file" at bounding box center [165, 229] width 121 height 14
type input "C:\fakepath\cullera agosto.xlsx"
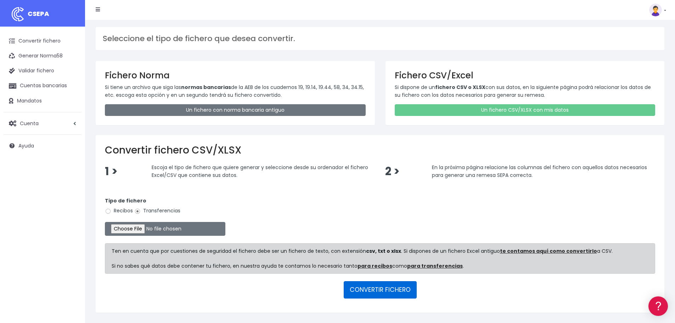
click at [369, 289] on button "CONVERTIR FICHERO" at bounding box center [380, 289] width 73 height 17
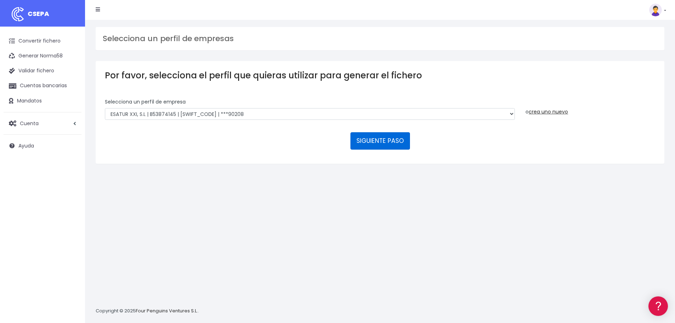
click at [377, 134] on button "SIGUIENTE PASO" at bounding box center [381, 140] width 60 height 17
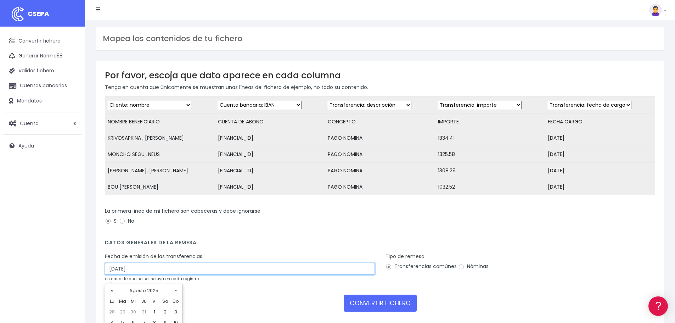
click at [158, 275] on input "[DATE]" at bounding box center [240, 269] width 270 height 12
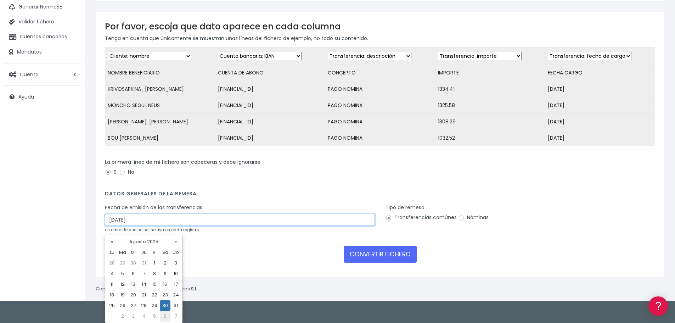
scroll to position [49, 0]
click at [146, 307] on td "28" at bounding box center [144, 305] width 11 height 11
type input "28/08/2025"
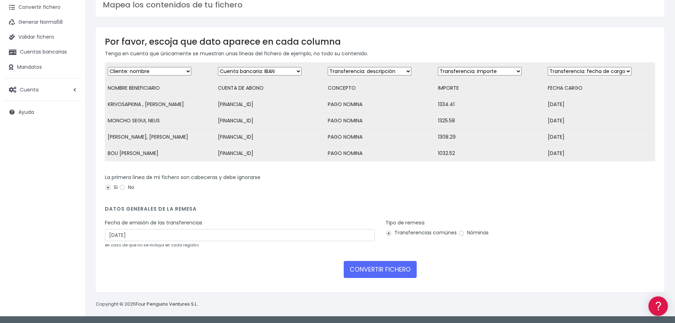
click at [477, 232] on label "Nóminas" at bounding box center [473, 232] width 30 height 7
click at [465, 232] on input "Nóminas" at bounding box center [461, 233] width 6 height 6
radio input "true"
click at [382, 265] on button "CONVERTIR FICHERO" at bounding box center [380, 269] width 73 height 17
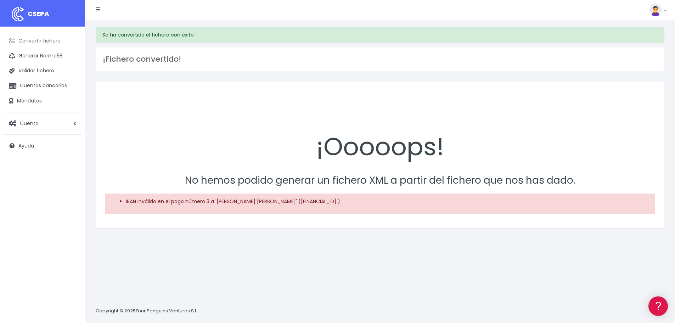
click at [59, 43] on link "Convertir fichero" at bounding box center [43, 41] width 78 height 15
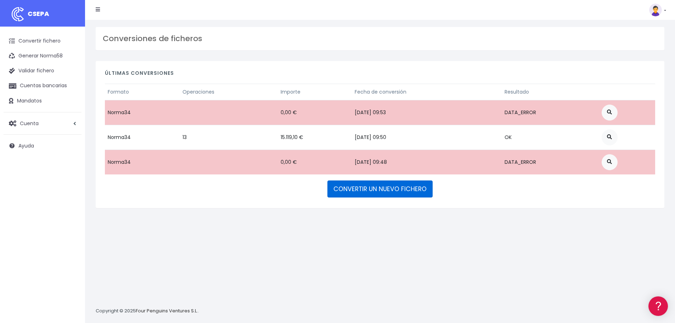
click at [399, 192] on link "CONVERTIR UN NUEVO FICHERO" at bounding box center [380, 188] width 105 height 17
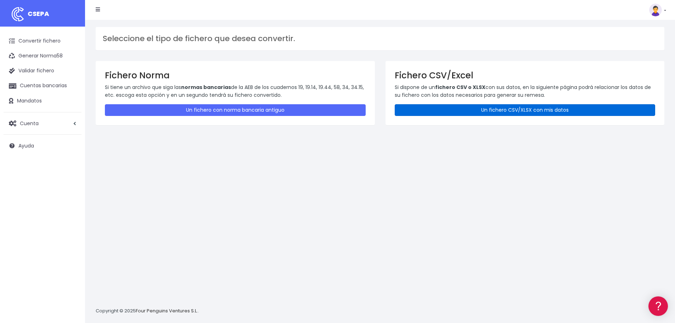
click at [450, 112] on link "Un fichero CSV/XLSX con mis datos" at bounding box center [525, 110] width 261 height 12
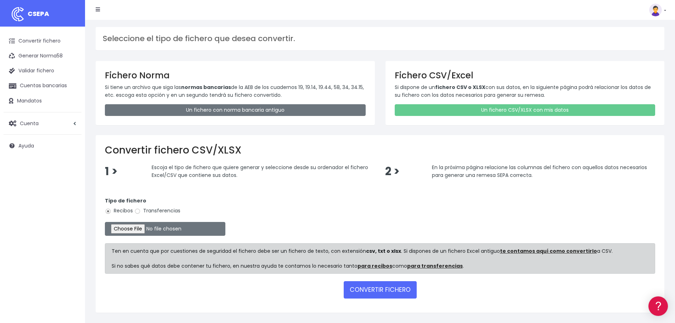
click at [169, 209] on label "Transferencias" at bounding box center [157, 210] width 46 height 7
click at [141, 209] on input "Transferencias" at bounding box center [137, 211] width 6 height 6
radio input "true"
click at [153, 230] on input "file" at bounding box center [165, 229] width 121 height 14
type input "C:\fakepath\cullera agosto.xlsx"
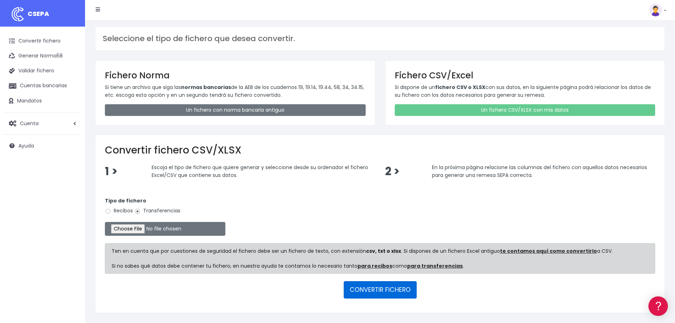
click at [387, 292] on button "CONVERTIR FICHERO" at bounding box center [380, 289] width 73 height 17
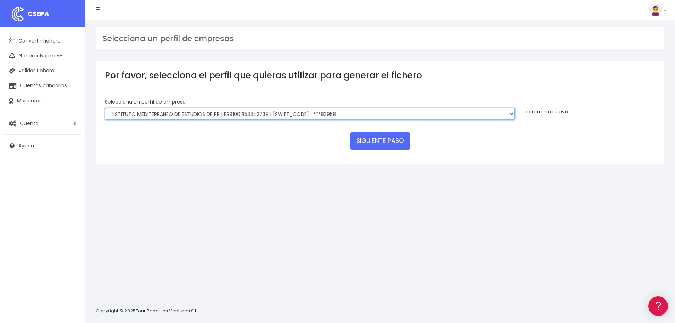
click at [336, 113] on select "INSTITUTO MEDITERRANEO DE ESTUDIOS DE PR | ES91001B53342739 | [SWIFT_CODE] | **…" at bounding box center [310, 114] width 410 height 12
select select "2478"
click at [105, 108] on select "INSTITUTO MEDITERRANEO DE ESTUDIOS DE PR | ES91001B53342739 | [SWIFT_CODE] | **…" at bounding box center [310, 114] width 410 height 12
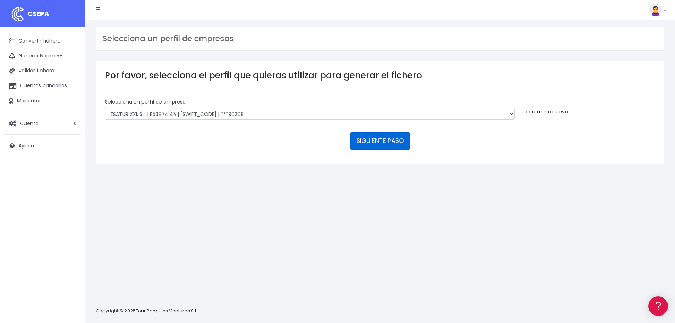
click at [380, 141] on button "SIGUIENTE PASO" at bounding box center [381, 140] width 60 height 17
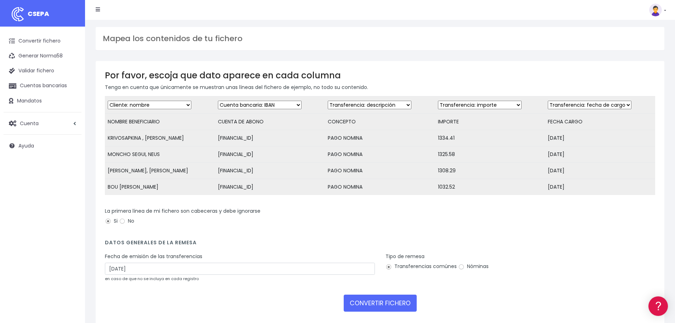
click at [153, 268] on div "Fecha de emisión de las transferencias 30/08/2025 en caso de que no se incluya …" at bounding box center [240, 267] width 270 height 29
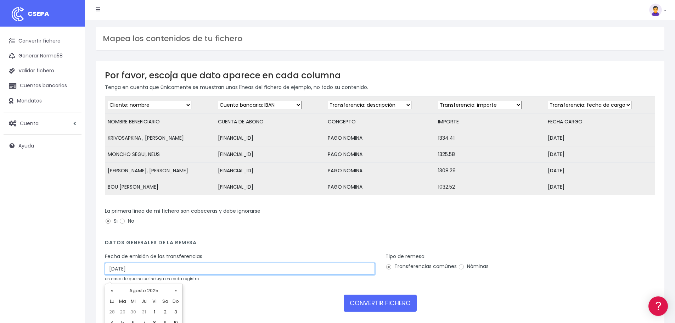
drag, startPoint x: 171, startPoint y: 279, endPoint x: 177, endPoint y: 278, distance: 5.8
click at [171, 275] on input "30/08/2025" at bounding box center [240, 269] width 270 height 12
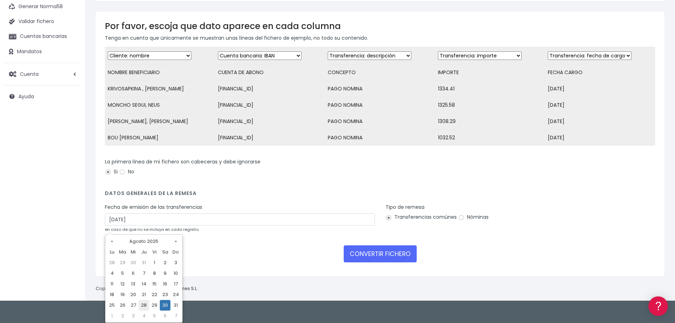
click at [145, 303] on td "28" at bounding box center [144, 305] width 11 height 11
type input "28/08/2025"
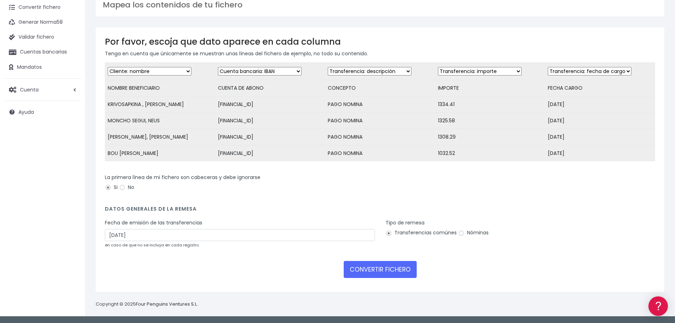
click at [479, 230] on label "Nóminas" at bounding box center [473, 232] width 30 height 7
click at [465, 230] on input "Nóminas" at bounding box center [461, 233] width 6 height 6
radio input "true"
click at [391, 270] on button "CONVERTIR FICHERO" at bounding box center [380, 269] width 73 height 17
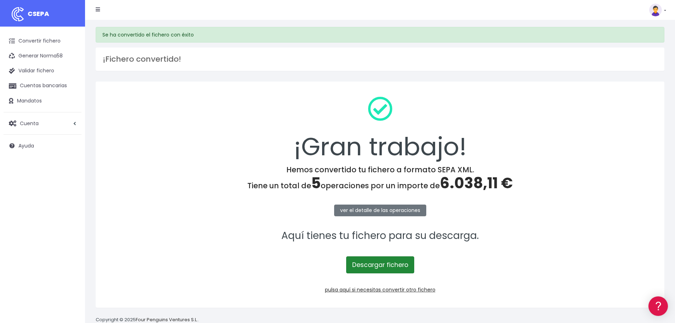
click at [404, 268] on link "Descargar fichero" at bounding box center [380, 264] width 68 height 17
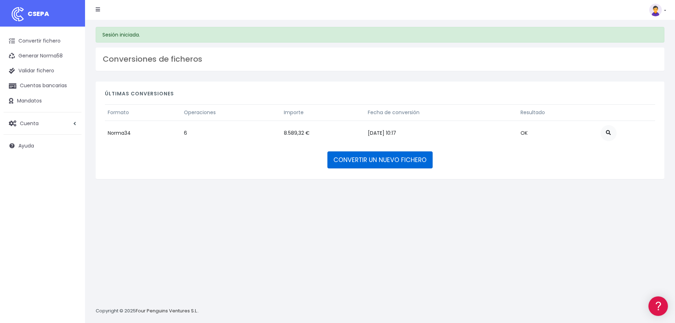
click at [374, 161] on link "CONVERTIR UN NUEVO FICHERO" at bounding box center [380, 159] width 105 height 17
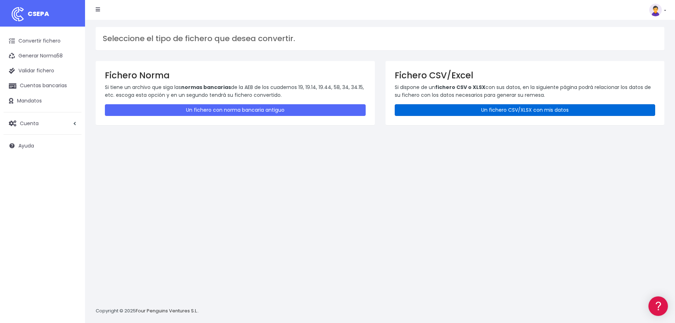
click at [428, 114] on link "Un fichero CSV/XLSX con mis datos" at bounding box center [525, 110] width 261 height 12
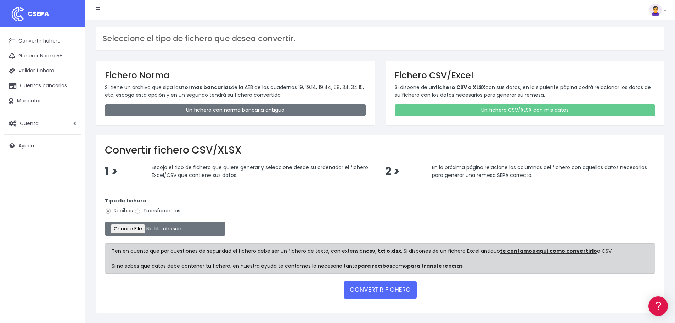
click at [167, 209] on label "Transferencias" at bounding box center [157, 210] width 46 height 7
click at [141, 209] on input "Transferencias" at bounding box center [137, 211] width 6 height 6
radio input "true"
click at [155, 230] on input "file" at bounding box center [165, 229] width 121 height 14
type input "C:\fakepath\Copia de NOMINAS TORREVIEJA AGOSTO.xlsx"
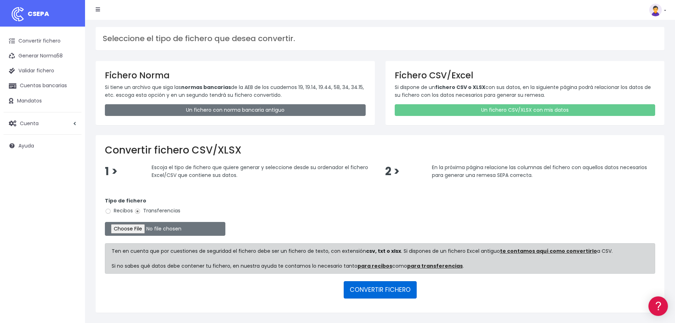
click at [376, 291] on button "CONVERTIR FICHERO" at bounding box center [380, 289] width 73 height 17
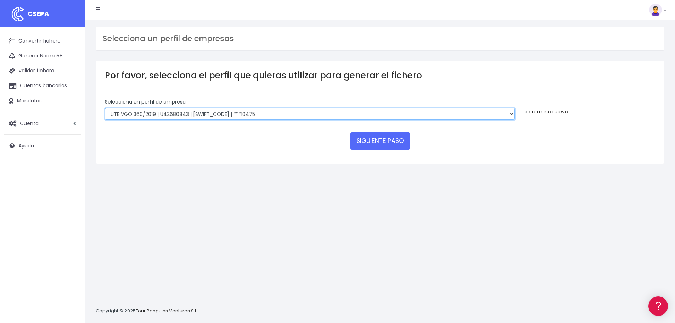
click at [264, 111] on select "INSTITUTO MEDITERRANEO DE ESTUDIOS DE PR | ES91001B53342739 | BSCHESMMXXX | ***…" at bounding box center [310, 114] width 410 height 12
select select "2478"
click at [105, 108] on select "INSTITUTO MEDITERRANEO DE ESTUDIOS DE PR | ES91001B53342739 | BSCHESMMXXX | ***…" at bounding box center [310, 114] width 410 height 12
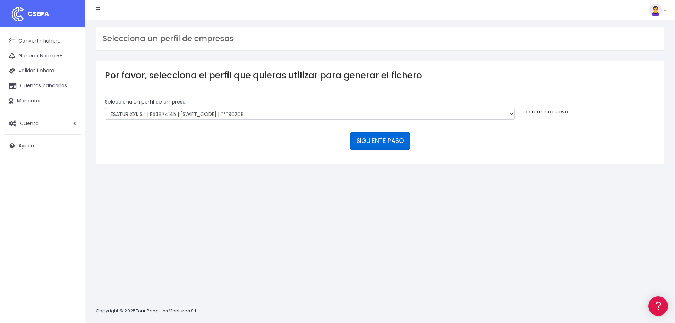
click at [376, 138] on button "SIGUIENTE PASO" at bounding box center [381, 140] width 60 height 17
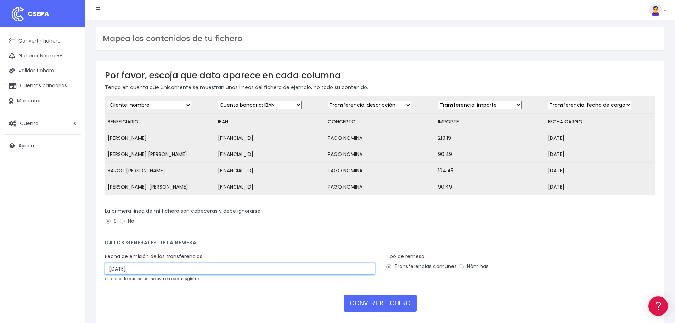
click at [134, 274] on input "[DATE]" at bounding box center [240, 269] width 270 height 12
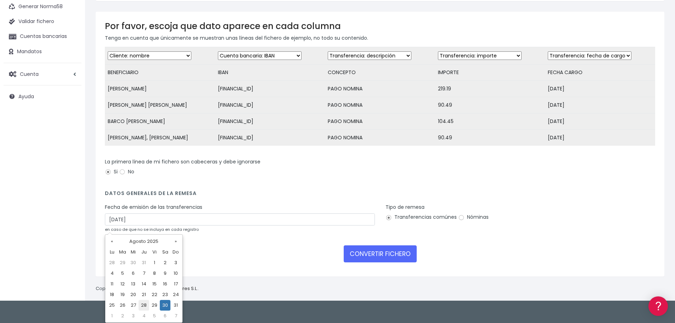
click at [145, 306] on td "28" at bounding box center [144, 305] width 11 height 11
type input "[DATE]"
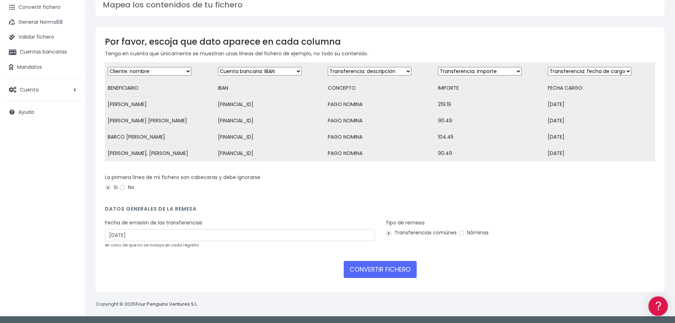
drag, startPoint x: 480, startPoint y: 235, endPoint x: 471, endPoint y: 238, distance: 8.6
click at [479, 235] on label "Nóminas" at bounding box center [473, 232] width 30 height 7
click at [465, 235] on input "Nóminas" at bounding box center [461, 233] width 6 height 6
radio input "true"
click at [393, 271] on button "CONVERTIR FICHERO" at bounding box center [380, 269] width 73 height 17
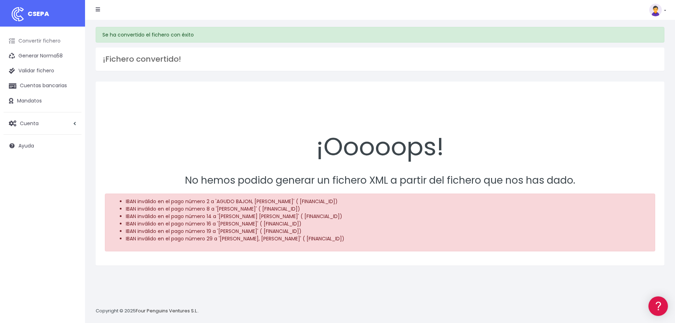
click at [57, 40] on link "Convertir fichero" at bounding box center [43, 41] width 78 height 15
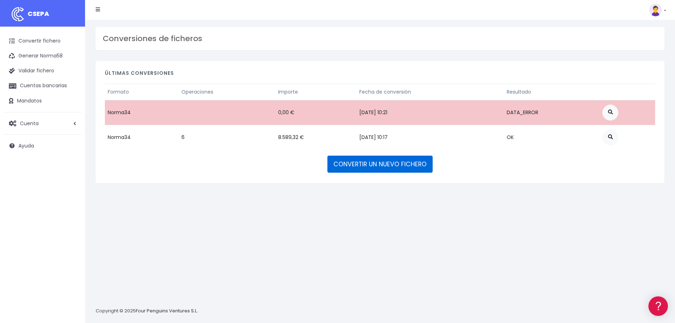
click at [399, 163] on link "CONVERTIR UN NUEVO FICHERO" at bounding box center [380, 164] width 105 height 17
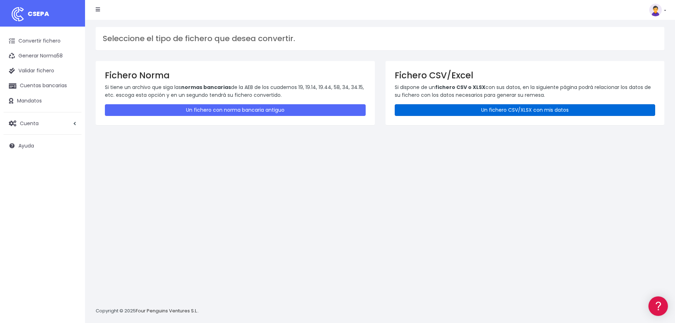
click at [429, 114] on link "Un fichero CSV/XLSX con mis datos" at bounding box center [525, 110] width 261 height 12
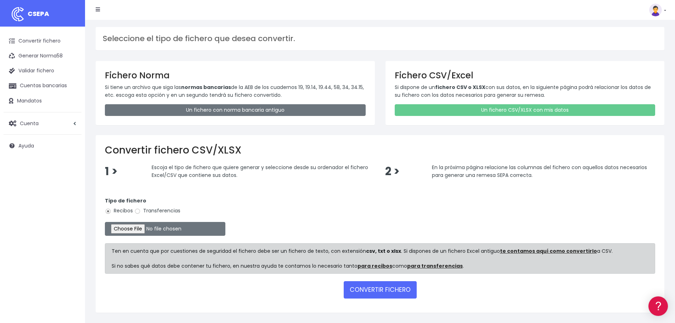
click at [159, 210] on label "Transferencias" at bounding box center [157, 210] width 46 height 7
click at [141, 210] on input "Transferencias" at bounding box center [137, 211] width 6 height 6
radio input "true"
click at [152, 227] on input "file" at bounding box center [165, 229] width 121 height 14
type input "C:\fakepath\Copia de NOMINAS TORREVIEJA AGOSTO.xlsx"
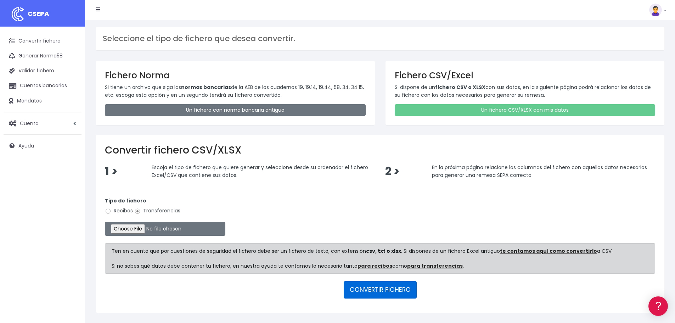
click at [406, 290] on button "CONVERTIR FICHERO" at bounding box center [380, 289] width 73 height 17
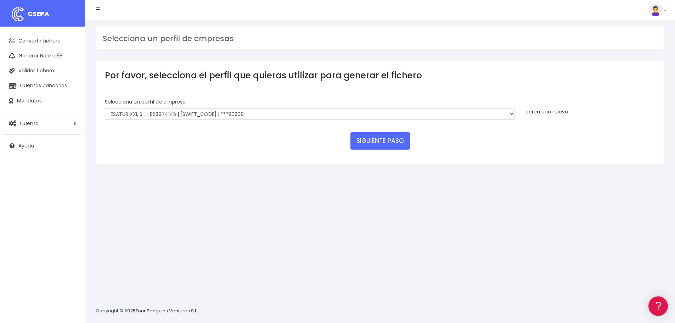
drag, startPoint x: 381, startPoint y: 151, endPoint x: 380, endPoint y: 146, distance: 5.8
click at [381, 151] on form "Selecciona un perfíl de empresa INSTITUTO MEDITERRANEO DE ESTUDIOS DE PR | ES91…" at bounding box center [380, 126] width 551 height 56
click at [379, 144] on button "SIGUIENTE PASO" at bounding box center [381, 140] width 60 height 17
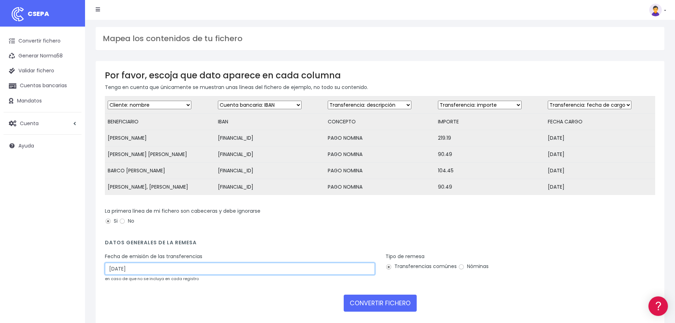
click at [174, 269] on input "30/08/2025" at bounding box center [240, 269] width 270 height 12
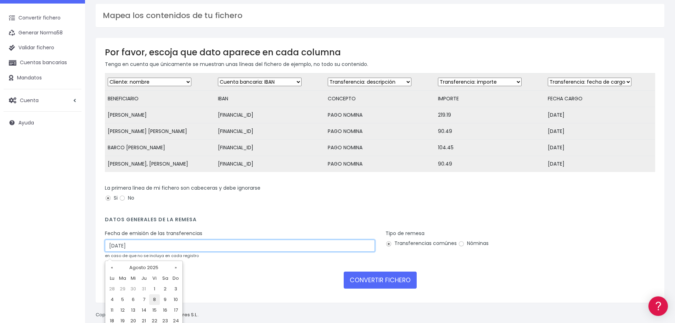
scroll to position [35, 0]
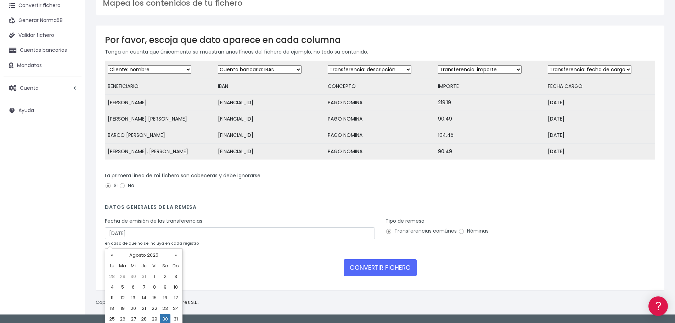
drag, startPoint x: 144, startPoint y: 315, endPoint x: 161, endPoint y: 315, distance: 17.4
click at [144, 315] on td "28" at bounding box center [144, 319] width 11 height 11
type input "28/08/2025"
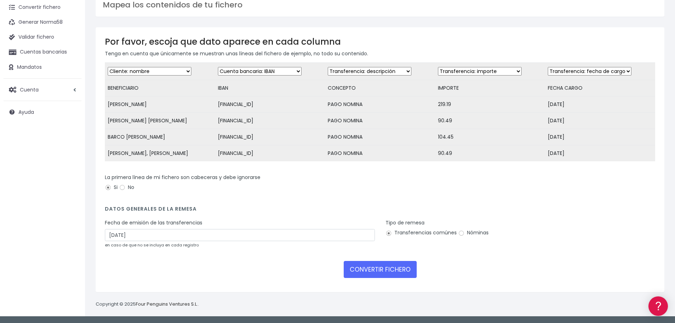
click at [473, 236] on label "Nóminas" at bounding box center [473, 232] width 30 height 7
click at [465, 236] on input "Nóminas" at bounding box center [461, 233] width 6 height 6
radio input "true"
click at [389, 274] on button "CONVERTIR FICHERO" at bounding box center [380, 269] width 73 height 17
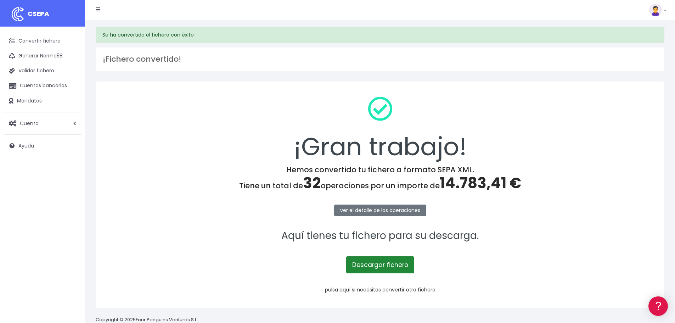
click at [394, 263] on link "Descargar fichero" at bounding box center [380, 264] width 68 height 17
click at [394, 290] on link "pulsa aquí si necesitas convertir otro fichero" at bounding box center [380, 289] width 111 height 7
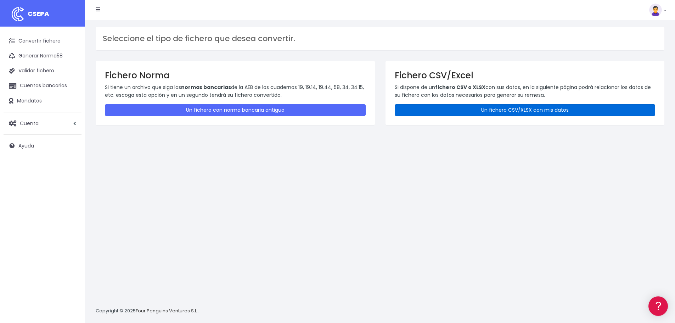
click at [465, 113] on link "Un fichero CSV/XLSX con mis datos" at bounding box center [525, 110] width 261 height 12
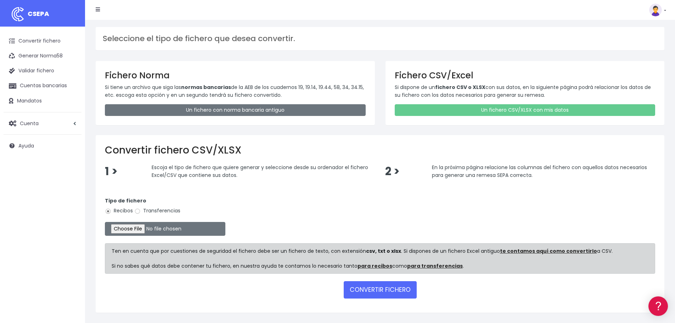
click at [169, 212] on label "Transferencias" at bounding box center [157, 210] width 46 height 7
click at [141, 212] on input "Transferencias" at bounding box center [137, 211] width 6 height 6
radio input "true"
click at [151, 228] on input "file" at bounding box center [165, 229] width 121 height 14
type input "C:\fakepath\esalle agosto.xlsx"
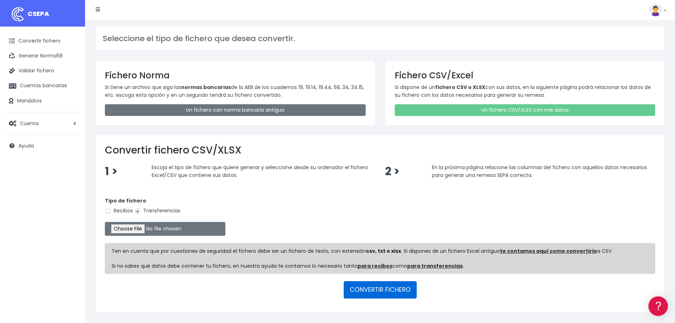
click at [382, 289] on button "CONVERTIR FICHERO" at bounding box center [380, 289] width 73 height 17
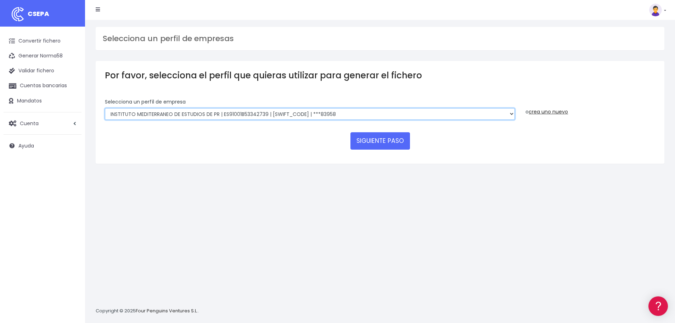
click at [317, 111] on select "INSTITUTO MEDITERRANEO DE ESTUDIOS DE PR | ES91001B53342739 | BSCHESMMXXX | ***…" at bounding box center [310, 114] width 410 height 12
select select "2896"
click at [105, 108] on select "INSTITUTO MEDITERRANEO DE ESTUDIOS DE PR | ES91001B53342739 | BSCHESMMXXX | ***…" at bounding box center [310, 114] width 410 height 12
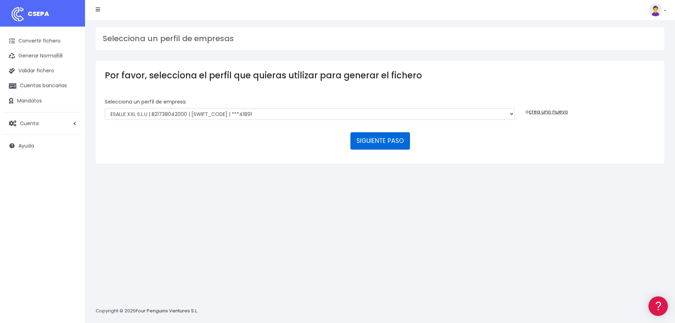
click at [396, 144] on button "SIGUIENTE PASO" at bounding box center [381, 140] width 60 height 17
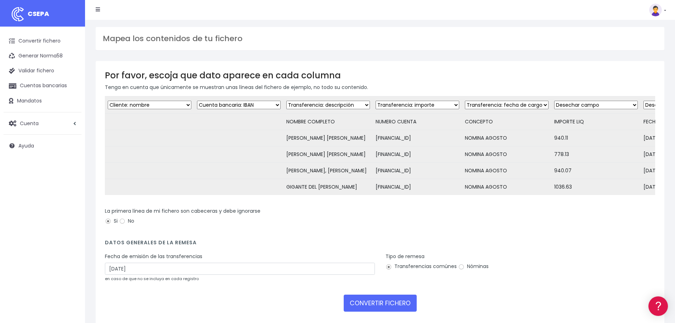
click at [186, 105] on select "Desechar campo Cliente: nombre Cliente: DNI Cliente: Email Cliente: referencia …" at bounding box center [150, 105] width 84 height 9
select select "dismiss"
click at [108, 101] on select "Desechar campo Cliente: nombre Cliente: DNI Cliente: Email Cliente: referencia …" at bounding box center [150, 105] width 84 height 9
click at [275, 104] on select "Desechar campo Cliente: nombre Cliente: DNI Cliente: Email Cliente: referencia …" at bounding box center [239, 105] width 84 height 9
select select "dismiss"
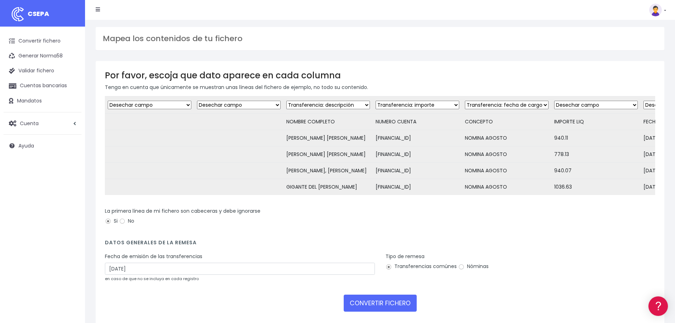
click at [197, 101] on select "Desechar campo Cliente: nombre Cliente: DNI Cliente: Email Cliente: referencia …" at bounding box center [239, 105] width 84 height 9
click at [359, 105] on select "Desechar campo Cliente: nombre Cliente: DNI Cliente: Email Cliente: referencia …" at bounding box center [328, 105] width 84 height 9
select select "creditor"
click at [286, 101] on select "Desechar campo Cliente: nombre Cliente: DNI Cliente: Email Cliente: referencia …" at bounding box center [328, 105] width 84 height 9
click at [408, 104] on select "Desechar campo Cliente: nombre Cliente: DNI Cliente: Email Cliente: referencia …" at bounding box center [418, 105] width 84 height 9
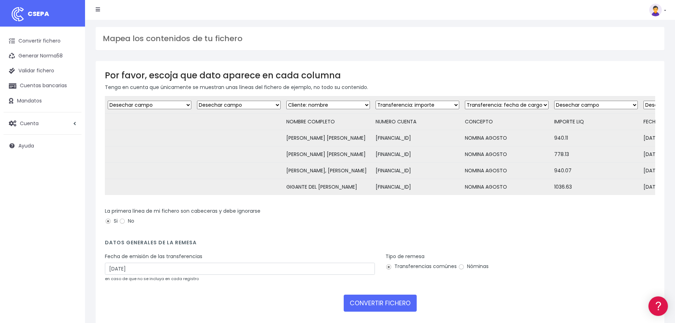
select select "iban"
click at [376, 101] on select "Desechar campo Cliente: nombre Cliente: DNI Cliente: Email Cliente: referencia …" at bounding box center [418, 105] width 84 height 9
click at [485, 105] on select "Desechar campo Cliente: nombre Cliente: DNI Cliente: Email Cliente: referencia …" at bounding box center [507, 105] width 84 height 9
select select "description"
click at [465, 101] on select "Desechar campo Cliente: nombre Cliente: DNI Cliente: Email Cliente: referencia …" at bounding box center [507, 105] width 84 height 9
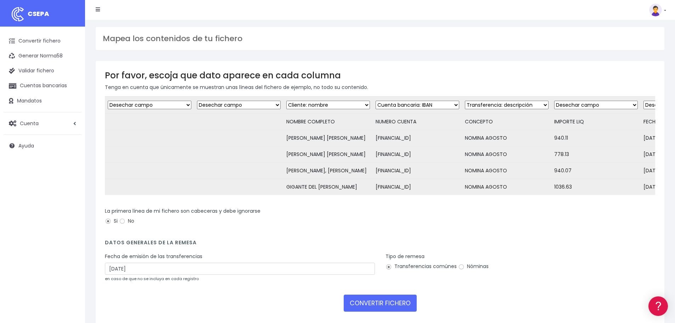
scroll to position [0, 73]
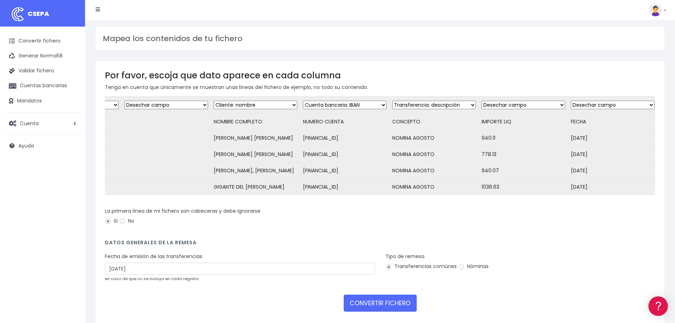
click at [532, 102] on select "Desechar campo Cliente: nombre Cliente: DNI Cliente: Email Cliente: referencia …" at bounding box center [524, 105] width 84 height 9
select select "amount"
click at [482, 101] on select "Desechar campo Cliente: nombre Cliente: DNI Cliente: Email Cliente: referencia …" at bounding box center [524, 105] width 84 height 9
click at [589, 105] on select "Desechar campo Cliente: nombre Cliente: DNI Cliente: Email Cliente: referencia …" at bounding box center [613, 105] width 84 height 9
select select "date"
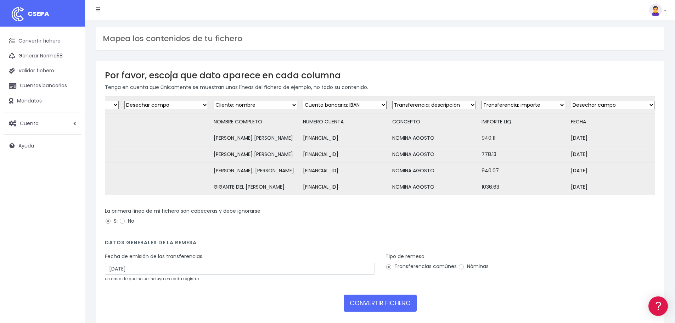
click at [571, 101] on select "Desechar campo Cliente: nombre Cliente: DNI Cliente: Email Cliente: referencia …" at bounding box center [613, 105] width 84 height 9
click at [269, 267] on div "Fecha de emisión de las transferencias 30/08/2025 en caso de que no se incluya …" at bounding box center [240, 267] width 270 height 29
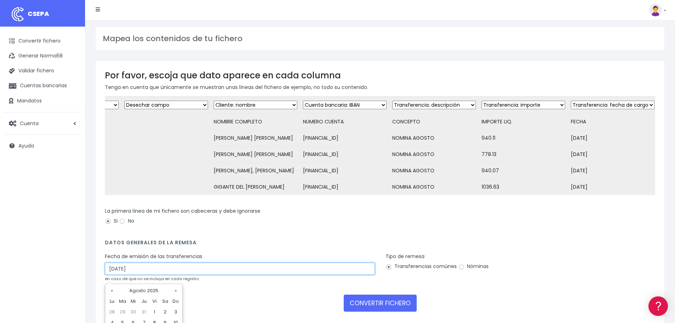
click at [268, 274] on input "30/08/2025" at bounding box center [240, 269] width 270 height 12
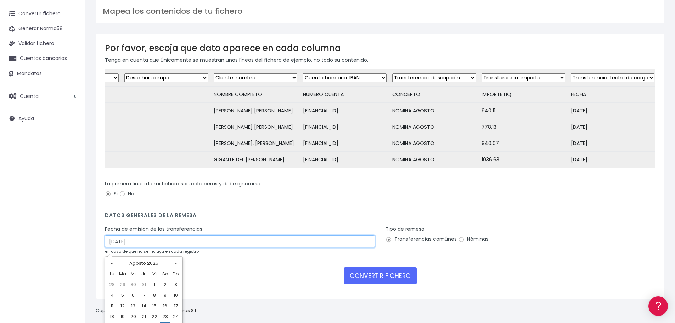
scroll to position [49, 0]
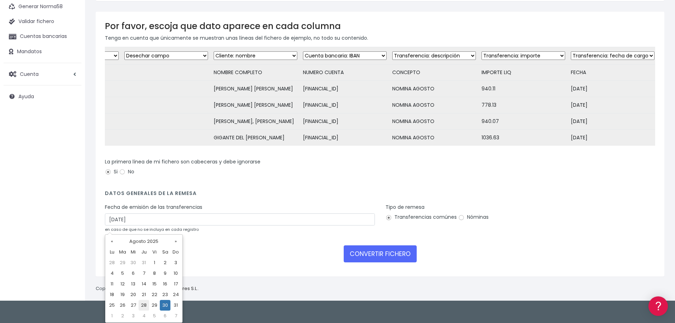
click at [146, 308] on td "28" at bounding box center [144, 305] width 11 height 11
type input "28/08/2025"
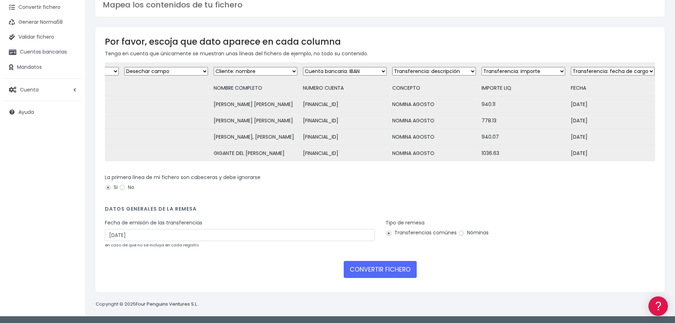
scroll to position [39, 0]
click at [468, 230] on label "Nóminas" at bounding box center [473, 232] width 30 height 7
click at [465, 230] on input "Nóminas" at bounding box center [461, 233] width 6 height 6
radio input "true"
click at [378, 270] on button "CONVERTIR FICHERO" at bounding box center [380, 269] width 73 height 17
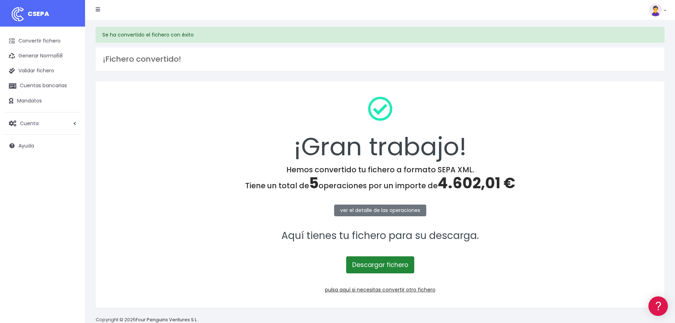
click at [378, 268] on link "Descargar fichero" at bounding box center [380, 264] width 68 height 17
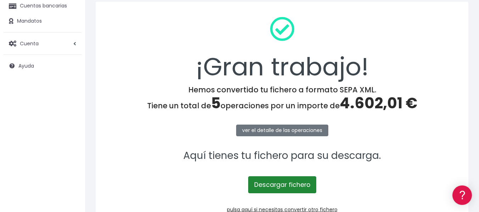
scroll to position [126, 0]
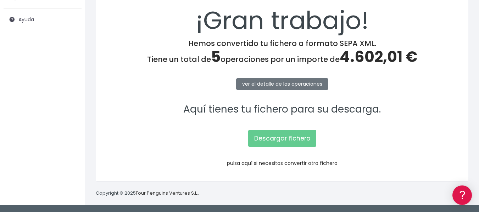
click at [289, 163] on link "pulsa aquí si necesitas convertir otro fichero" at bounding box center [282, 163] width 111 height 7
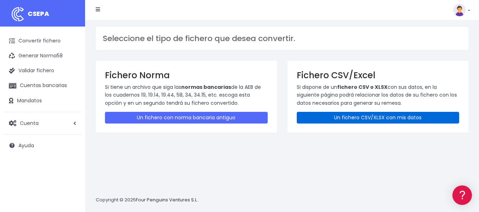
click at [357, 116] on link "Un fichero CSV/XLSX con mis datos" at bounding box center [378, 118] width 163 height 12
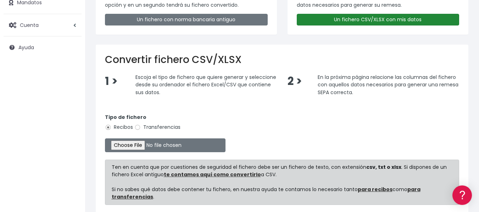
scroll to position [106, 0]
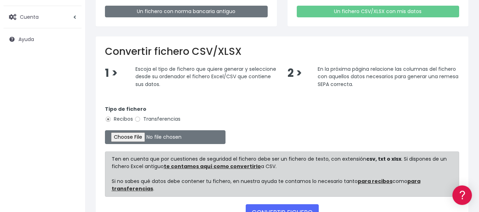
click at [173, 118] on label "Transferencias" at bounding box center [157, 119] width 46 height 7
click at [141, 118] on input "Transferencias" at bounding box center [137, 119] width 6 height 6
radio input "true"
click at [148, 135] on input "file" at bounding box center [165, 137] width 121 height 14
type input "C:\fakepath\IMEP AGOSTO.xlsx"
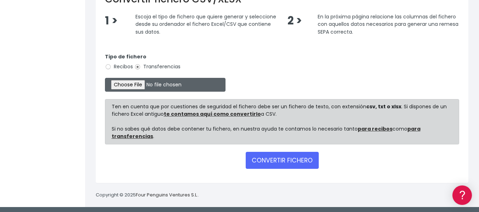
scroll to position [161, 0]
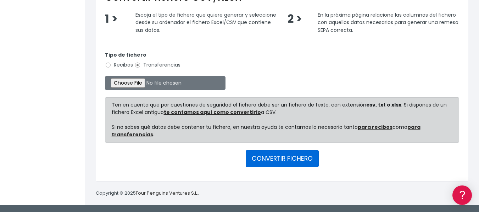
click at [292, 165] on button "CONVERTIR FICHERO" at bounding box center [282, 158] width 73 height 17
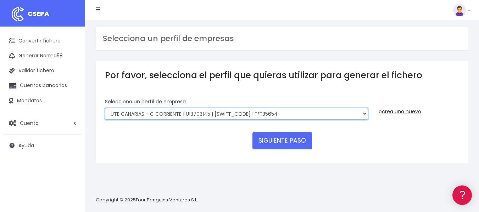
drag, startPoint x: 288, startPoint y: 112, endPoint x: 295, endPoint y: 119, distance: 9.5
click at [288, 112] on select "INSTITUTO MEDITERRANEO DE ESTUDIOS DE PR | ES91001B53342739 | BSCHESMMXXX | ***…" at bounding box center [236, 114] width 263 height 12
select select "838"
click at [105, 108] on select "INSTITUTO MEDITERRANEO DE ESTUDIOS DE PR | ES91001B53342739 | BSCHESMMXXX | ***…" at bounding box center [236, 114] width 263 height 12
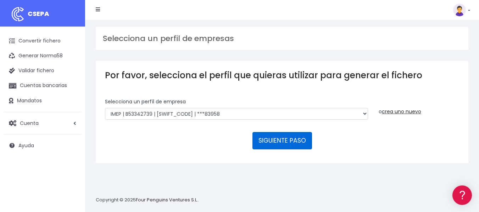
click at [283, 139] on button "SIGUIENTE PASO" at bounding box center [282, 140] width 60 height 17
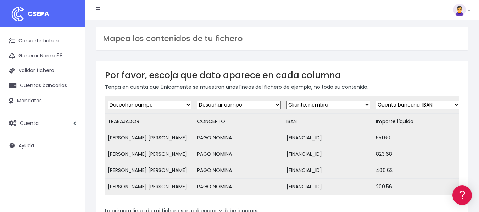
click at [153, 105] on select "Desechar campo Cliente: nombre Cliente: DNI Cliente: Email Cliente: referencia …" at bounding box center [150, 105] width 84 height 9
select select "creditor"
click at [108, 101] on select "Desechar campo Cliente: nombre Cliente: DNI Cliente: Email Cliente: referencia …" at bounding box center [150, 105] width 84 height 9
click at [230, 106] on select "Desechar campo Cliente: nombre Cliente: DNI Cliente: Email Cliente: referencia …" at bounding box center [239, 105] width 84 height 9
select select "description"
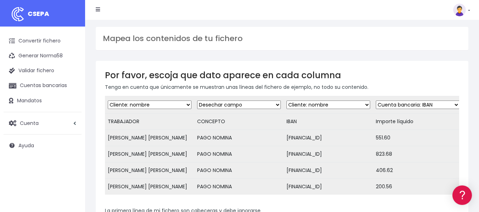
click at [197, 101] on select "Desechar campo Cliente: nombre Cliente: DNI Cliente: Email Cliente: referencia …" at bounding box center [239, 105] width 84 height 9
click at [308, 104] on select "Desechar campo Cliente: nombre Cliente: DNI Cliente: Email Cliente: referencia …" at bounding box center [328, 105] width 84 height 9
select select "iban"
click at [286, 101] on select "Desechar campo Cliente: nombre Cliente: DNI Cliente: Email Cliente: referencia …" at bounding box center [328, 105] width 84 height 9
click at [394, 105] on select "Desechar campo Cliente: nombre Cliente: DNI Cliente: Email Cliente: referencia …" at bounding box center [418, 105] width 84 height 9
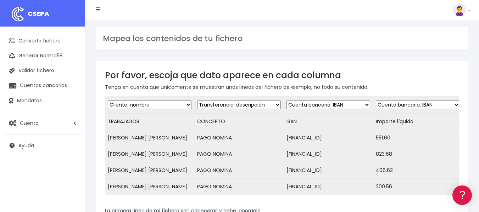
select select "amount"
click at [376, 101] on select "Desechar campo Cliente: nombre Cliente: DNI Cliente: Email Cliente: referencia …" at bounding box center [418, 105] width 84 height 9
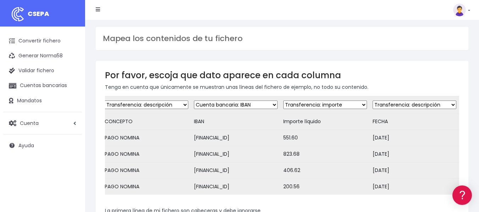
click at [397, 105] on select "Desechar campo Cliente: nombre Cliente: DNI Cliente: Email Cliente: referencia …" at bounding box center [415, 105] width 84 height 9
select select "date"
click at [373, 101] on select "Desechar campo Cliente: nombre Cliente: DNI Cliente: Email Cliente: referencia …" at bounding box center [415, 105] width 84 height 9
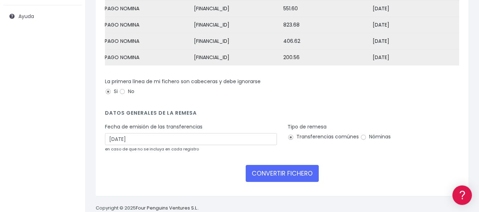
scroll to position [142, 0]
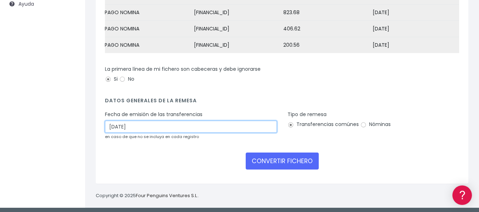
click at [133, 133] on input "30/08/2025" at bounding box center [191, 127] width 172 height 12
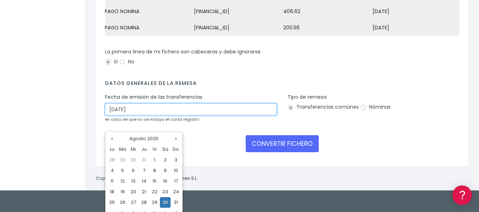
scroll to position [167, 0]
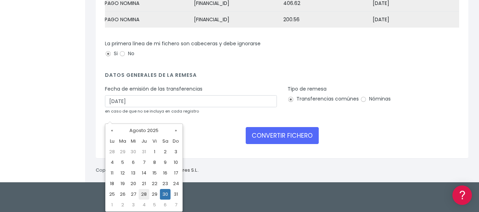
click at [145, 195] on td "28" at bounding box center [144, 194] width 11 height 11
type input "28/08/2025"
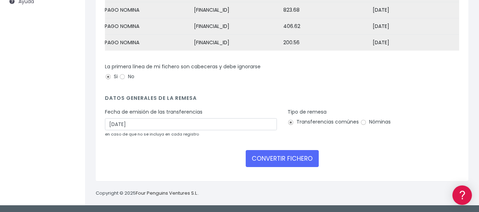
click at [376, 122] on label "Nóminas" at bounding box center [375, 121] width 30 height 7
click at [367, 122] on input "Nóminas" at bounding box center [363, 122] width 6 height 6
radio input "true"
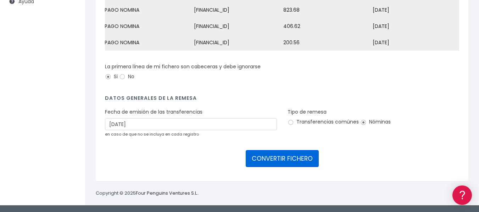
click at [291, 158] on button "CONVERTIR FICHERO" at bounding box center [282, 158] width 73 height 17
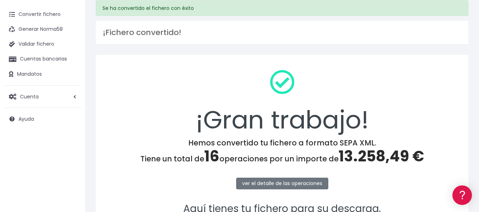
scroll to position [126, 0]
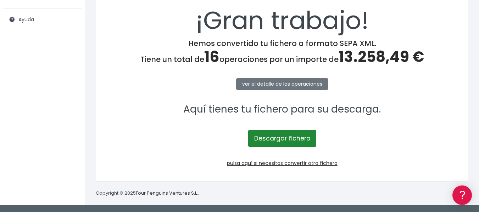
click at [294, 138] on link "Descargar fichero" at bounding box center [282, 138] width 68 height 17
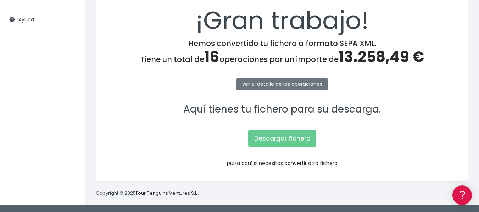
click at [304, 164] on link "pulsa aquí si necesitas convertir otro fichero" at bounding box center [282, 163] width 111 height 7
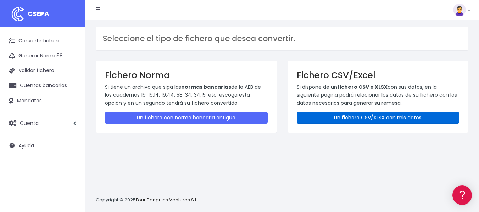
click at [335, 119] on link "Un fichero CSV/XLSX con mis datos" at bounding box center [378, 118] width 163 height 12
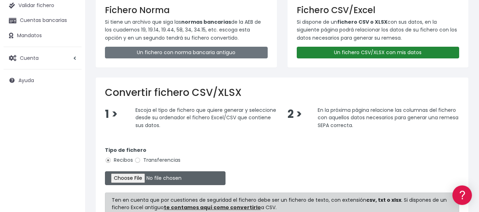
scroll to position [71, 0]
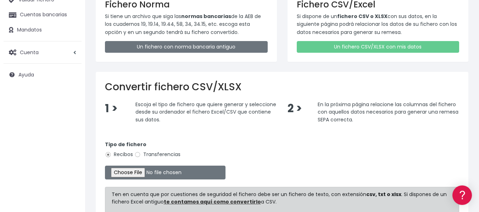
click at [169, 153] on label "Transferencias" at bounding box center [157, 154] width 46 height 7
click at [141, 153] on input "Transferencias" at bounding box center [137, 155] width 6 height 6
radio input "true"
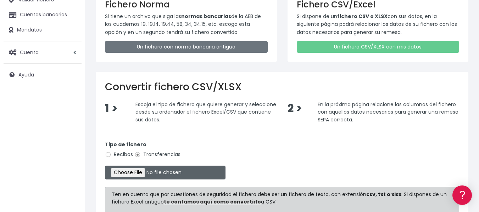
click at [156, 173] on input "file" at bounding box center [165, 173] width 121 height 14
type input "C:\fakepath\formacion agosto.xls"
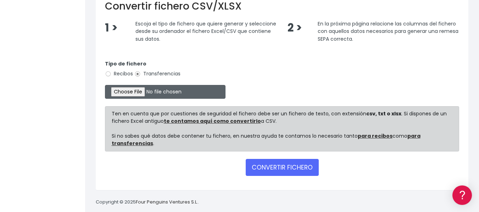
scroll to position [161, 0]
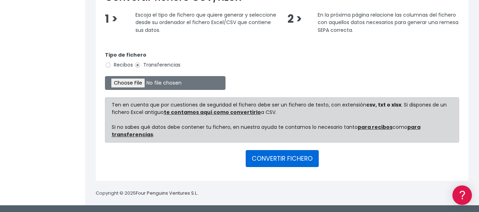
click at [276, 162] on button "CONVERTIR FICHERO" at bounding box center [282, 158] width 73 height 17
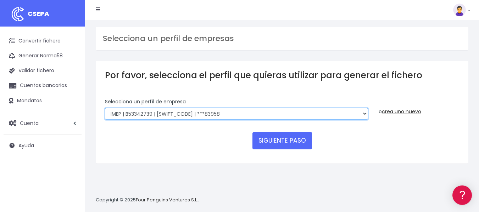
click at [276, 114] on select "INSTITUTO MEDITERRANEO DE ESTUDIOS DE PR | ES91001B53342739 | [SWIFT_CODE] | **…" at bounding box center [236, 114] width 263 height 12
select select "840"
click at [105, 108] on select "INSTITUTO MEDITERRANEO DE ESTUDIOS DE PR | ES91001B53342739 | [SWIFT_CODE] | **…" at bounding box center [236, 114] width 263 height 12
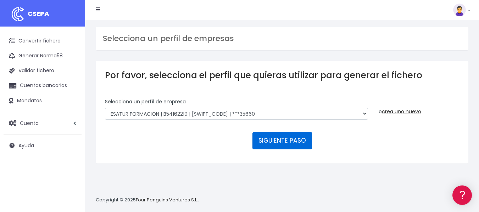
click at [287, 144] on button "SIGUIENTE PASO" at bounding box center [282, 140] width 60 height 17
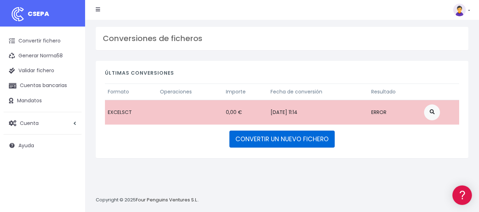
click at [297, 142] on link "CONVERTIR UN NUEVO FICHERO" at bounding box center [281, 139] width 105 height 17
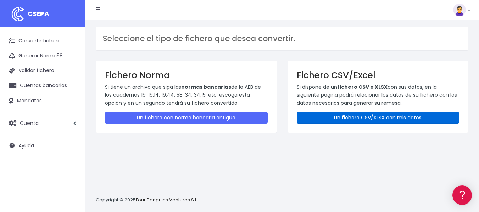
click at [341, 116] on link "Un fichero CSV/XLSX con mis datos" at bounding box center [378, 118] width 163 height 12
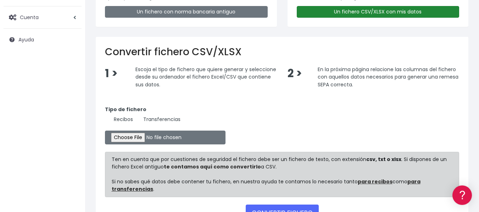
scroll to position [106, 0]
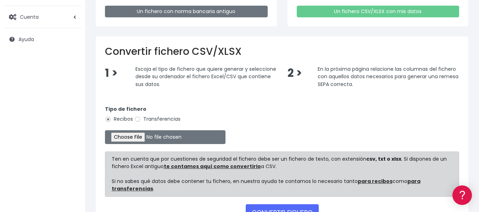
click at [161, 117] on label "Transferencias" at bounding box center [157, 119] width 46 height 7
click at [141, 117] on input "Transferencias" at bounding box center [137, 119] width 6 height 6
radio input "true"
click at [155, 141] on input "file" at bounding box center [165, 137] width 121 height 14
type input "C:\fakepath\formacion agosto.xls"
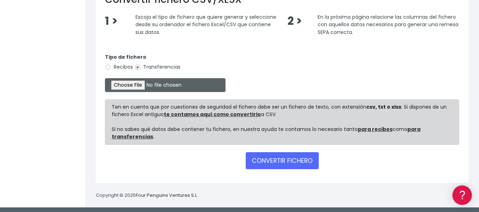
scroll to position [161, 0]
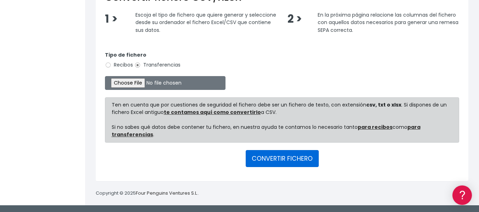
click at [285, 158] on button "CONVERTIR FICHERO" at bounding box center [282, 158] width 73 height 17
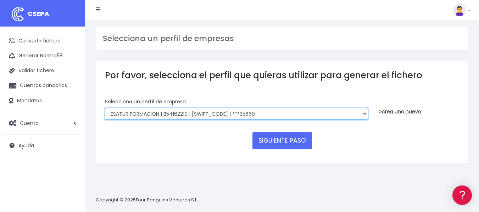
click at [280, 111] on select "INSTITUTO MEDITERRANEO DE ESTUDIOS DE PR | ES91001B53342739 | BSCHESMMXXX | ***…" at bounding box center [236, 114] width 263 height 12
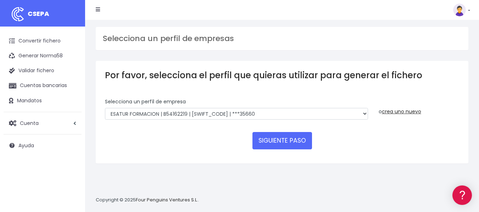
click at [354, 149] on div "SIGUIENTE PASO" at bounding box center [282, 140] width 354 height 17
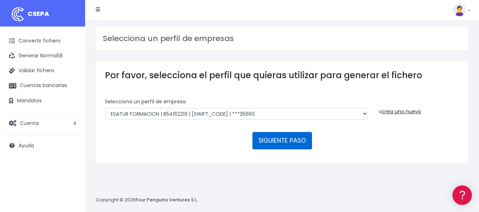
click at [294, 146] on button "SIGUIENTE PASO" at bounding box center [282, 140] width 60 height 17
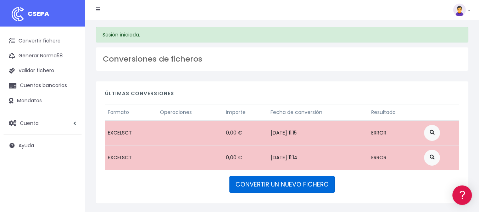
click at [273, 181] on link "CONVERTIR UN NUEVO FICHERO" at bounding box center [281, 184] width 105 height 17
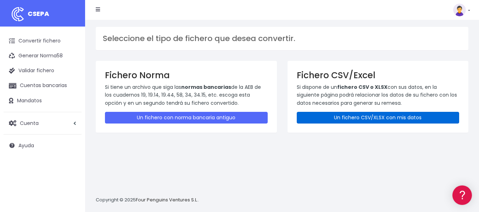
click at [331, 122] on link "Un fichero CSV/XLSX con mis datos" at bounding box center [378, 118] width 163 height 12
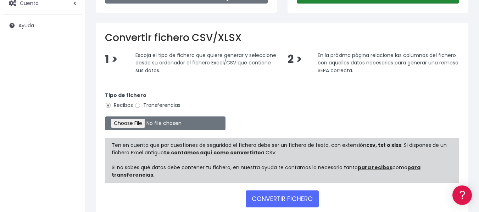
scroll to position [142, 0]
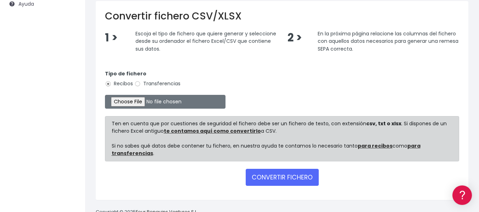
click at [158, 83] on label "Transferencias" at bounding box center [157, 83] width 46 height 7
click at [141, 83] on input "Transferencias" at bounding box center [137, 84] width 6 height 6
radio input "true"
click at [152, 102] on input "file" at bounding box center [165, 102] width 121 height 14
type input "C:\fakepath\formacion agosto.xls"
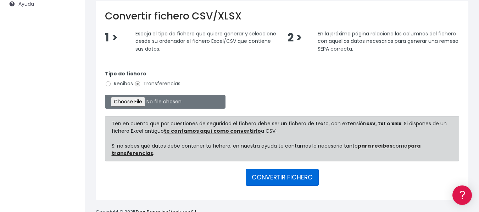
click at [297, 185] on button "CONVERTIR FICHERO" at bounding box center [282, 177] width 73 height 17
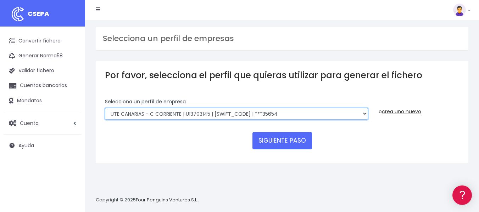
click at [293, 113] on select "INSTITUTO MEDITERRANEO DE ESTUDIOS DE PR | ES91001B53342739 | BSCHESMMXXX | ***…" at bounding box center [236, 114] width 263 height 12
select select "840"
click at [105, 108] on select "INSTITUTO MEDITERRANEO DE ESTUDIOS DE PR | ES91001B53342739 | BSCHESMMXXX | ***…" at bounding box center [236, 114] width 263 height 12
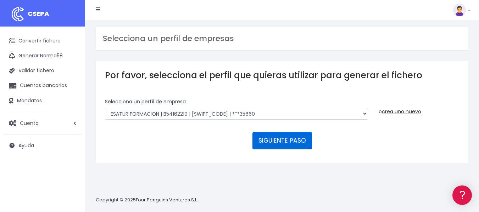
click at [301, 143] on button "SIGUIENTE PASO" at bounding box center [282, 140] width 60 height 17
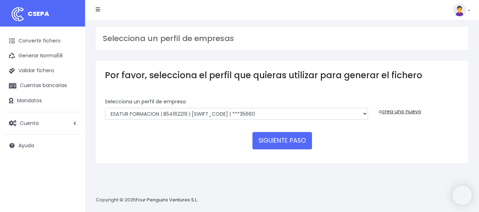
select select "840"
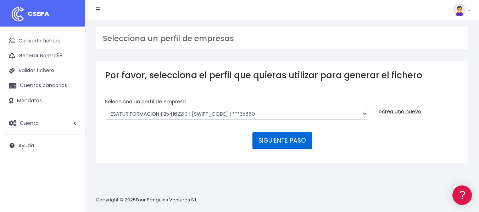
click at [294, 141] on button "SIGUIENTE PASO" at bounding box center [282, 140] width 60 height 17
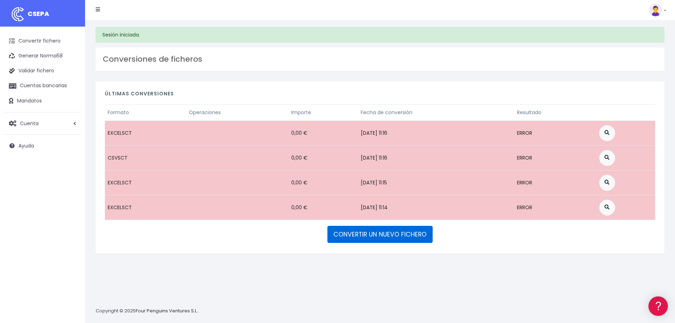
click at [374, 236] on link "CONVERTIR UN NUEVO FICHERO" at bounding box center [380, 234] width 105 height 17
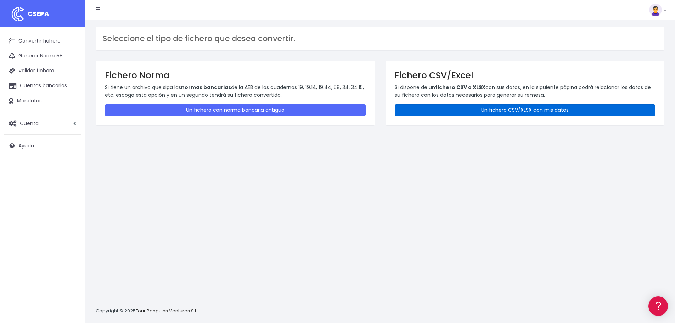
click at [454, 107] on link "Un fichero CSV/XLSX con mis datos" at bounding box center [525, 110] width 261 height 12
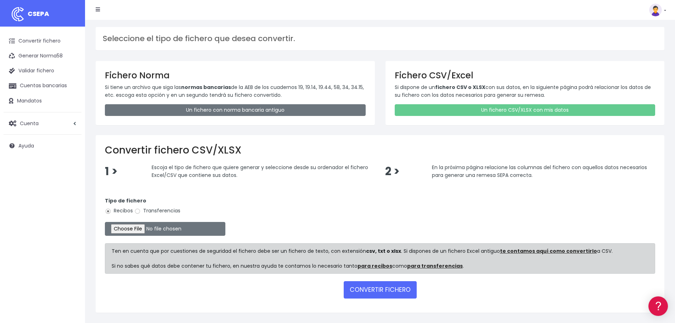
click at [163, 210] on label "Transferencias" at bounding box center [157, 210] width 46 height 7
click at [141, 210] on input "Transferencias" at bounding box center [137, 211] width 6 height 6
radio input "true"
click at [149, 228] on input "file" at bounding box center [165, 229] width 121 height 14
type input "C:\fakepath\formacion agosto.xls"
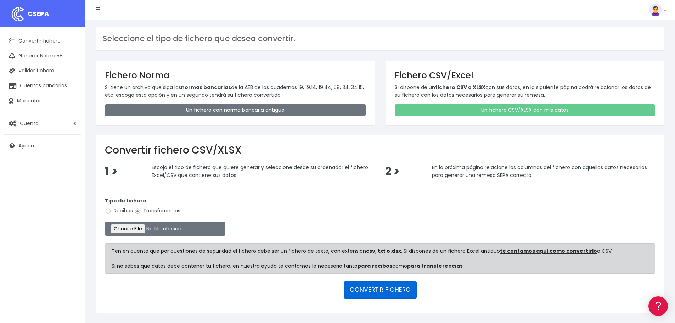
click at [381, 295] on button "CONVERTIR FICHERO" at bounding box center [380, 289] width 73 height 17
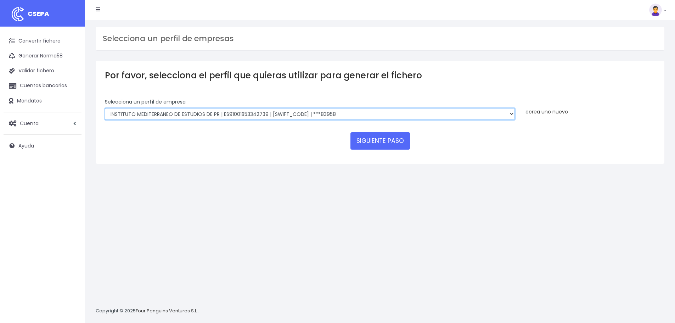
click at [338, 111] on select "INSTITUTO MEDITERRANEO DE ESTUDIOS DE PR | ES91001B53342739 | BSCHESMMXXX | ***…" at bounding box center [310, 114] width 410 height 12
select select "840"
click at [105, 108] on select "INSTITUTO MEDITERRANEO DE ESTUDIOS DE PR | ES91001B53342739 | BSCHESMMXXX | ***…" at bounding box center [310, 114] width 410 height 12
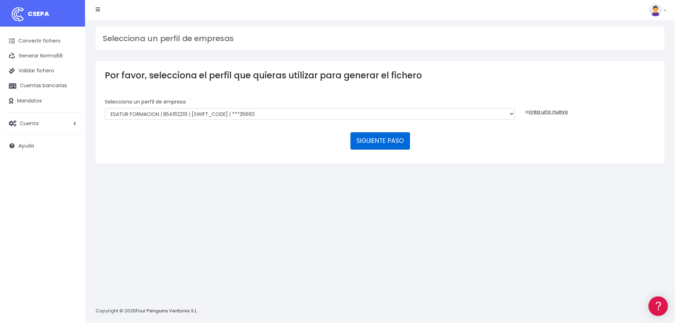
click at [376, 137] on button "SIGUIENTE PASO" at bounding box center [381, 140] width 60 height 17
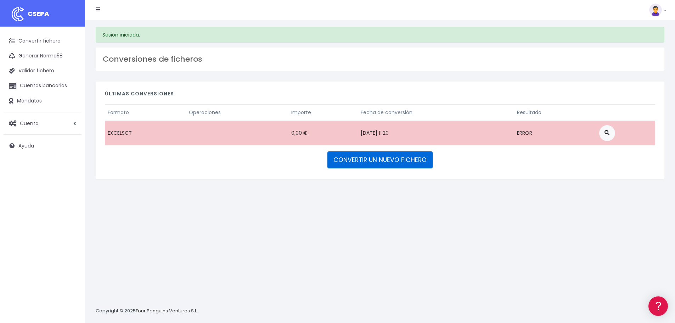
click at [375, 155] on link "CONVERTIR UN NUEVO FICHERO" at bounding box center [380, 159] width 105 height 17
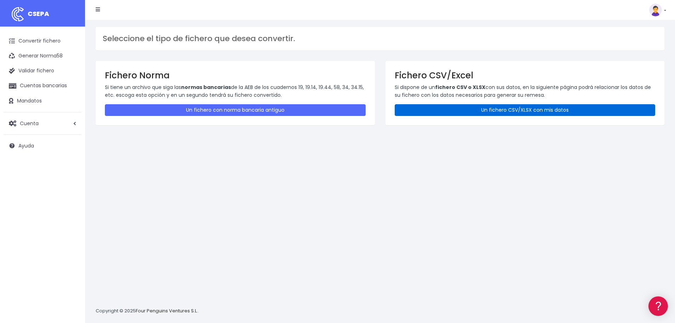
click at [477, 110] on link "Un fichero CSV/XLSX con mis datos" at bounding box center [525, 110] width 261 height 12
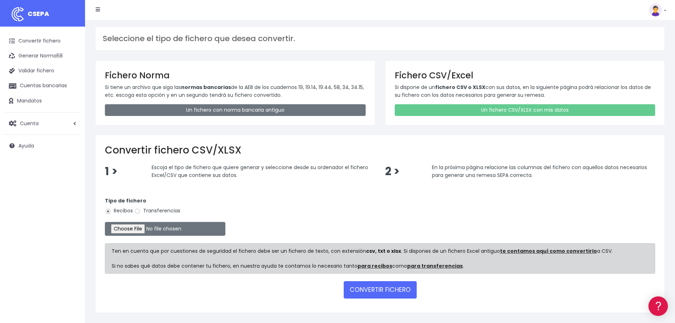
click at [164, 209] on label "Transferencias" at bounding box center [157, 210] width 46 height 7
click at [141, 209] on input "Transferencias" at bounding box center [137, 211] width 6 height 6
radio input "true"
click at [151, 231] on input "file" at bounding box center [165, 229] width 121 height 14
type input "C:\fakepath\formacion agosto.xls"
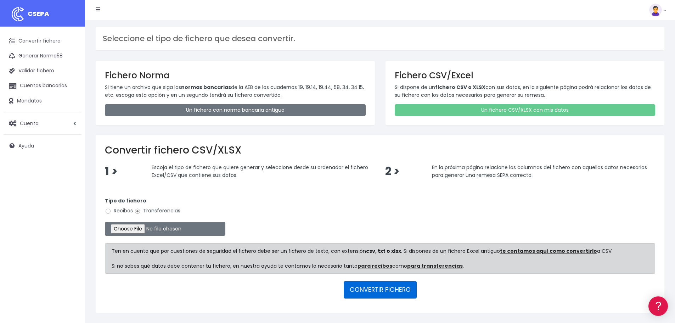
click at [390, 290] on button "CONVERTIR FICHERO" at bounding box center [380, 289] width 73 height 17
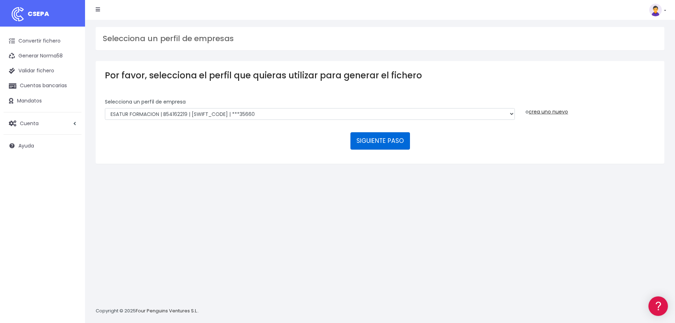
click at [363, 141] on button "SIGUIENTE PASO" at bounding box center [381, 140] width 60 height 17
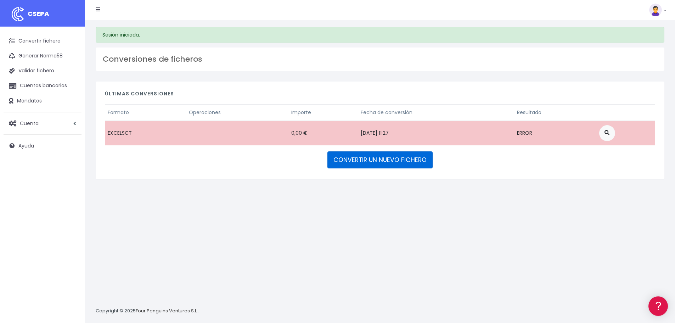
drag, startPoint x: 391, startPoint y: 160, endPoint x: 400, endPoint y: 188, distance: 29.0
click at [391, 160] on link "CONVERTIR UN NUEVO FICHERO" at bounding box center [380, 159] width 105 height 17
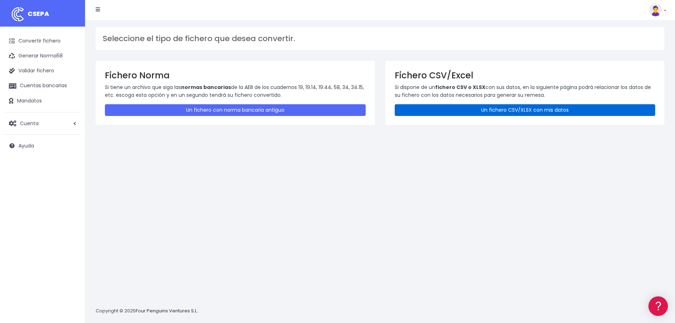
click at [455, 109] on link "Un fichero CSV/XLSX con mis datos" at bounding box center [525, 110] width 261 height 12
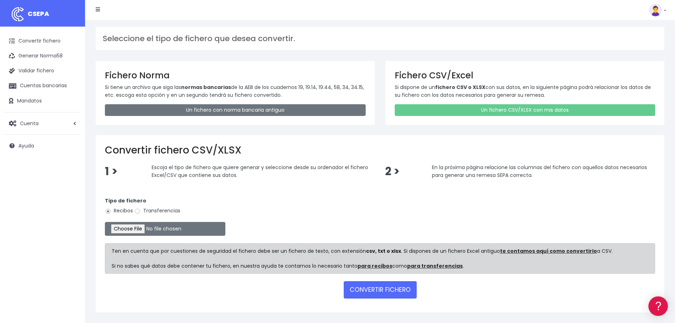
click at [157, 207] on div "Tipo de fichero Recibos Transferencias" at bounding box center [380, 207] width 551 height 20
click at [158, 211] on label "Transferencias" at bounding box center [157, 210] width 46 height 7
click at [141, 211] on input "Transferencias" at bounding box center [137, 211] width 6 height 6
radio input "true"
click at [152, 228] on input "file" at bounding box center [165, 229] width 121 height 14
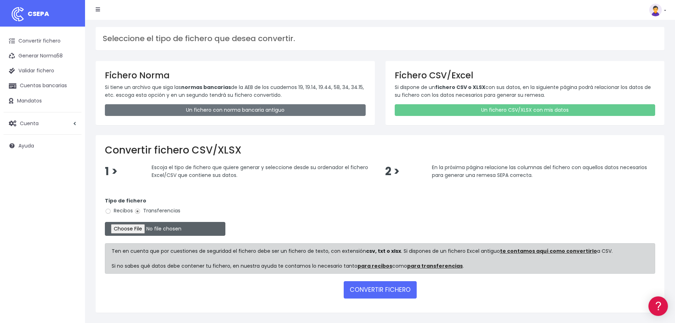
type input "C:\fakepath\formacion correcta.xls"
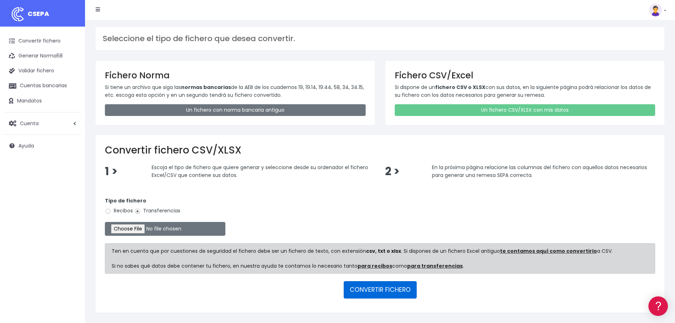
click at [384, 291] on button "CONVERTIR FICHERO" at bounding box center [380, 289] width 73 height 17
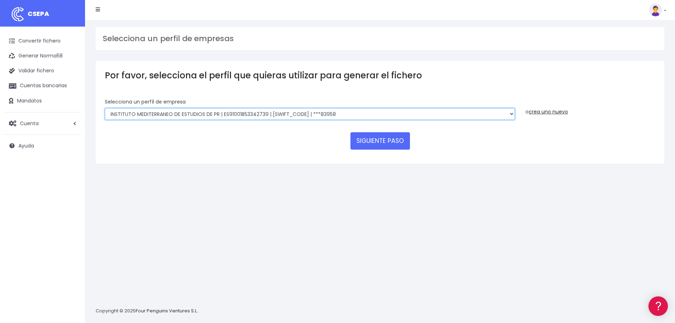
click at [361, 113] on select "INSTITUTO MEDITERRANEO DE ESTUDIOS DE PR | ES91001B53342739 | BSCHESMMXXX | ***…" at bounding box center [310, 114] width 410 height 12
select select "840"
click at [105, 108] on select "INSTITUTO MEDITERRANEO DE ESTUDIOS DE PR | ES91001B53342739 | BSCHESMMXXX | ***…" at bounding box center [310, 114] width 410 height 12
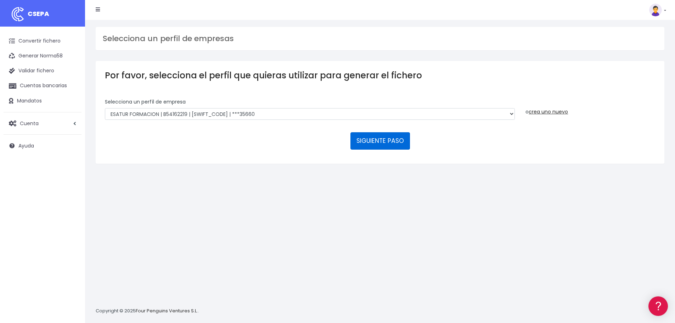
click at [385, 140] on button "SIGUIENTE PASO" at bounding box center [381, 140] width 60 height 17
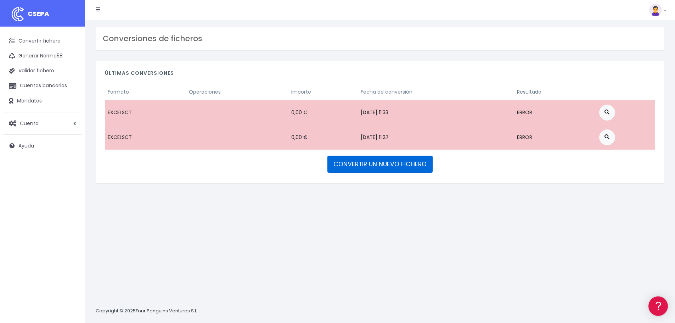
click at [404, 167] on link "CONVERTIR UN NUEVO FICHERO" at bounding box center [380, 164] width 105 height 17
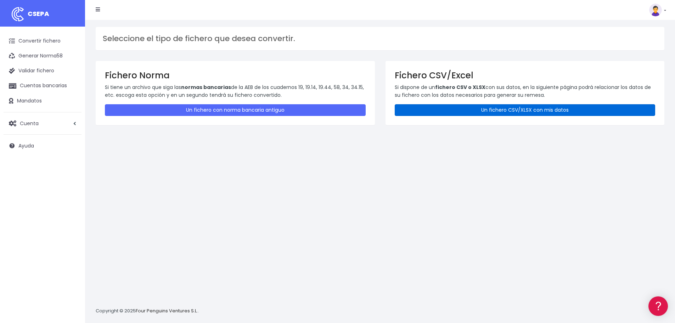
click at [462, 109] on link "Un fichero CSV/XLSX con mis datos" at bounding box center [525, 110] width 261 height 12
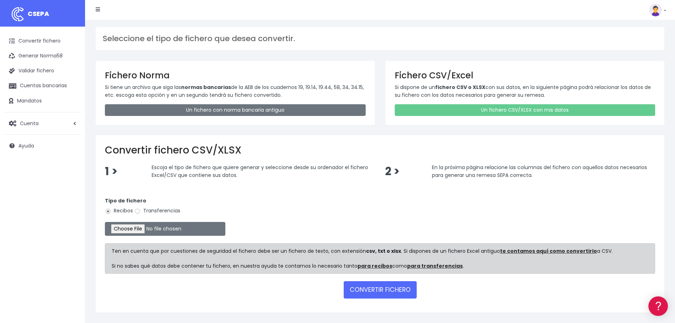
click at [165, 211] on label "Transferencias" at bounding box center [157, 210] width 46 height 7
click at [141, 211] on input "Transferencias" at bounding box center [137, 211] width 6 height 6
radio input "true"
click at [153, 230] on input "file" at bounding box center [165, 229] width 121 height 14
type input "C:\fakepath\Libro1.xlsx"
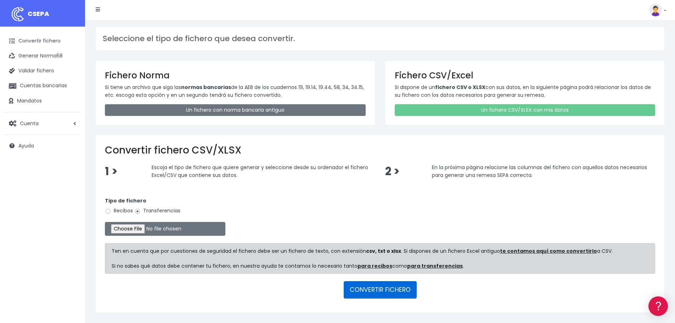
click at [369, 292] on button "CONVERTIR FICHERO" at bounding box center [380, 289] width 73 height 17
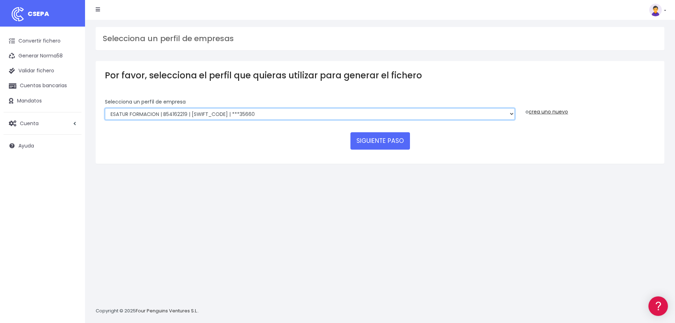
click at [372, 114] on select "INSTITUTO MEDITERRANEO DE ESTUDIOS DE PR | ES91001B53342739 | BSCHESMMXXX | ***…" at bounding box center [310, 114] width 410 height 12
select select "2478"
click at [105, 108] on select "INSTITUTO MEDITERRANEO DE ESTUDIOS DE PR | ES91001B53342739 | BSCHESMMXXX | ***…" at bounding box center [310, 114] width 410 height 12
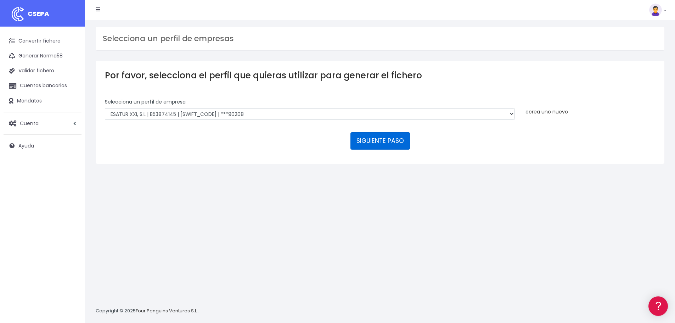
click at [375, 146] on button "SIGUIENTE PASO" at bounding box center [381, 140] width 60 height 17
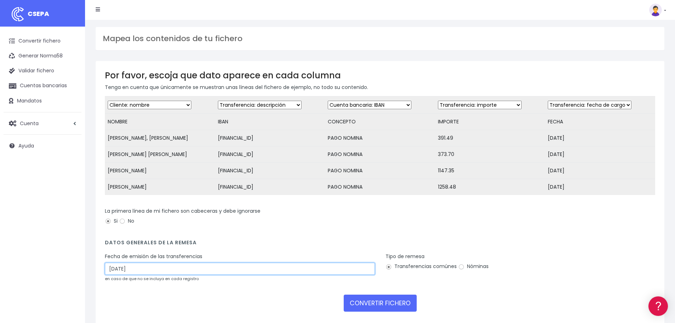
click at [144, 275] on input "[DATE]" at bounding box center [240, 269] width 270 height 12
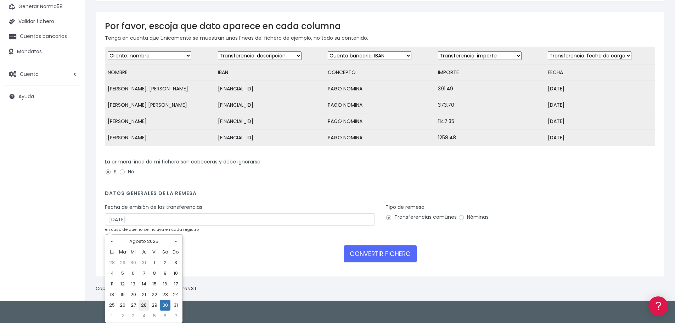
click at [145, 306] on td "28" at bounding box center [144, 305] width 11 height 11
type input "28/08/2025"
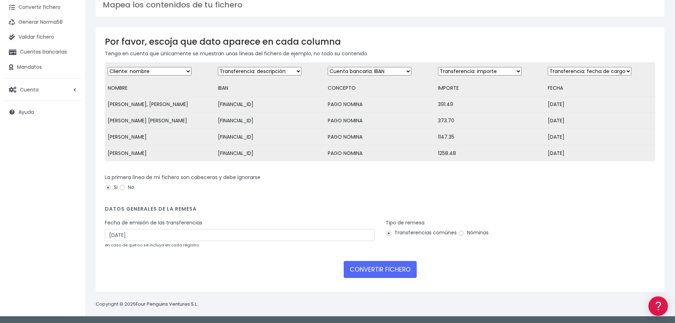
scroll to position [39, 0]
click at [488, 232] on div "Tipo de remesa Transferencias comúnes Nóminas" at bounding box center [521, 229] width 270 height 20
click at [471, 228] on div "Tipo de remesa Transferencias comúnes Nóminas" at bounding box center [521, 229] width 270 height 20
click at [469, 234] on label "Nóminas" at bounding box center [473, 232] width 30 height 7
click at [465, 234] on input "Nóminas" at bounding box center [461, 233] width 6 height 6
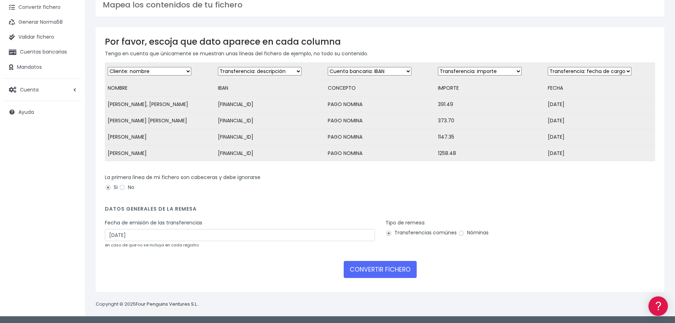
radio input "true"
click at [378, 273] on button "CONVERTIR FICHERO" at bounding box center [380, 269] width 73 height 17
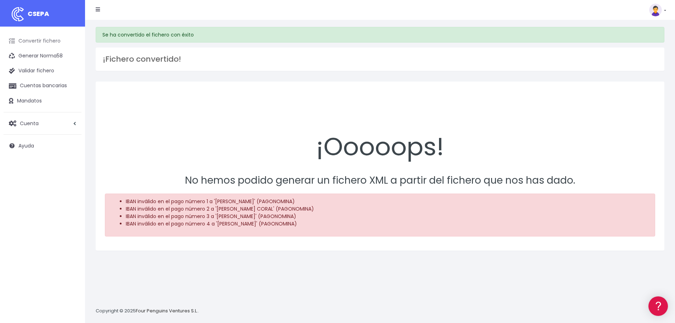
click at [50, 41] on link "Convertir fichero" at bounding box center [43, 41] width 78 height 15
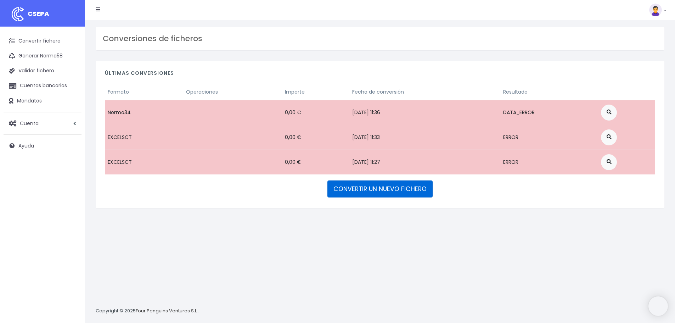
click at [406, 194] on link "CONVERTIR UN NUEVO FICHERO" at bounding box center [380, 188] width 105 height 17
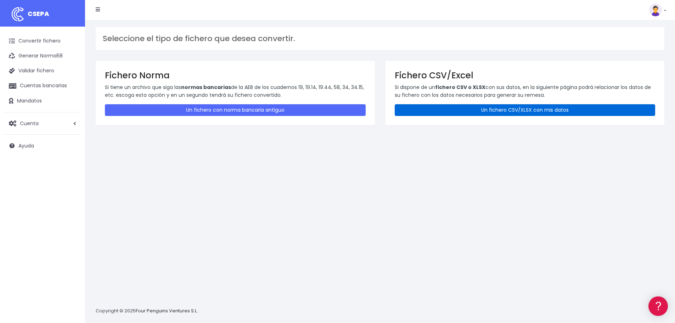
click at [466, 106] on link "Un fichero CSV/XLSX con mis datos" at bounding box center [525, 110] width 261 height 12
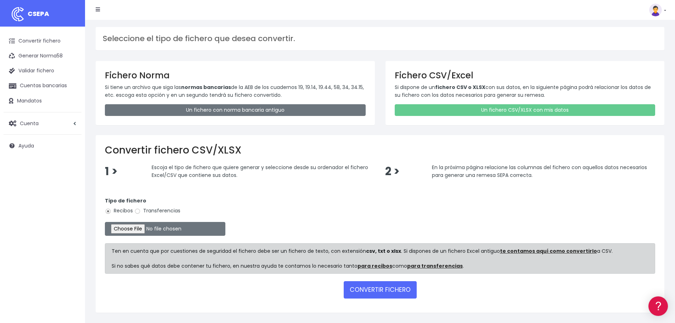
click at [162, 208] on label "Transferencias" at bounding box center [157, 210] width 46 height 7
click at [141, 208] on input "Transferencias" at bounding box center [137, 211] width 6 height 6
radio input "true"
click at [145, 234] on input "file" at bounding box center [165, 229] width 121 height 14
type input "C:\fakepath\Libro1.xlsx"
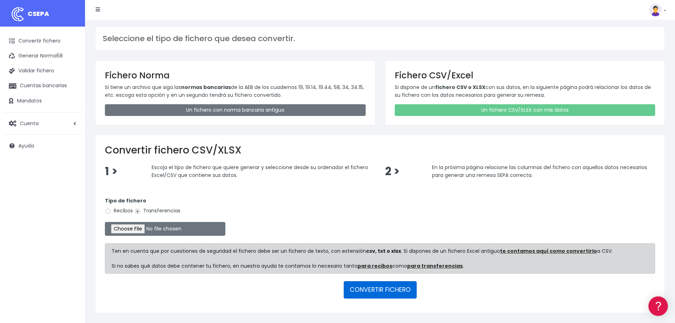
click at [381, 288] on button "CONVERTIR FICHERO" at bounding box center [380, 289] width 73 height 17
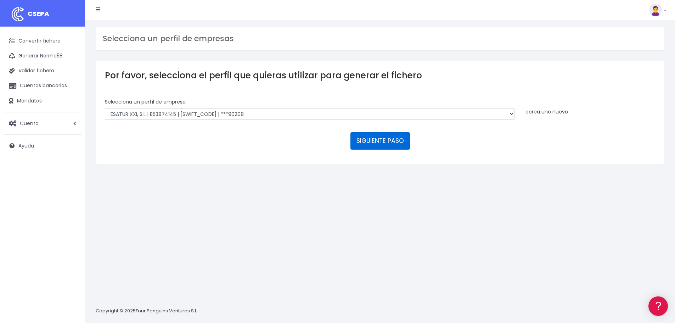
click at [383, 143] on button "SIGUIENTE PASO" at bounding box center [381, 140] width 60 height 17
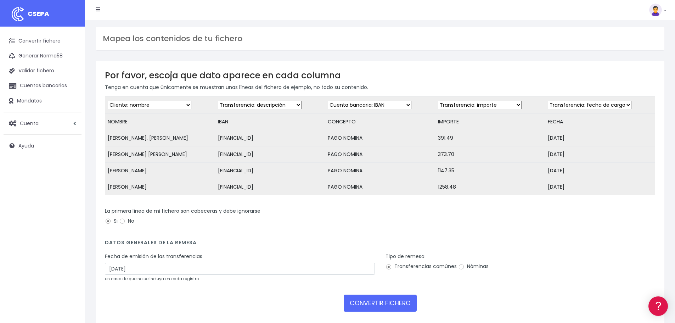
click at [259, 106] on select "Desechar campo Cliente: nombre Cliente: DNI Cliente: Email Cliente: referencia …" at bounding box center [260, 105] width 84 height 9
select select "iban"
click at [218, 101] on select "Desechar campo Cliente: nombre Cliente: DNI Cliente: Email Cliente: referencia …" at bounding box center [260, 105] width 84 height 9
click at [343, 105] on select "Desechar campo Cliente: nombre Cliente: DNI Cliente: Email Cliente: referencia …" at bounding box center [370, 105] width 84 height 9
select select "description"
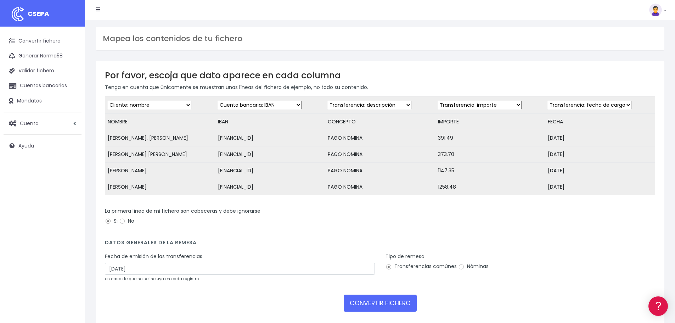
click at [328, 101] on select "Desechar campo Cliente: nombre Cliente: DNI Cliente: Email Cliente: referencia …" at bounding box center [370, 105] width 84 height 9
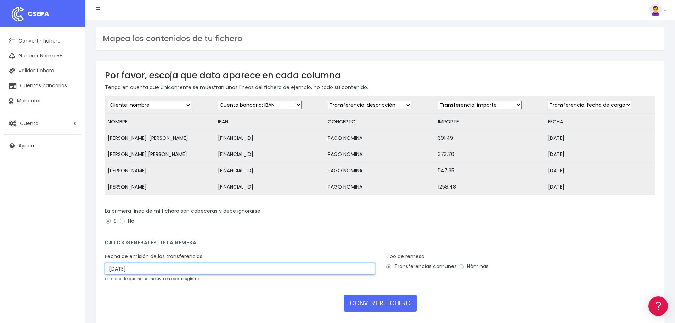
click at [170, 273] on input "30/08/2025" at bounding box center [240, 269] width 270 height 12
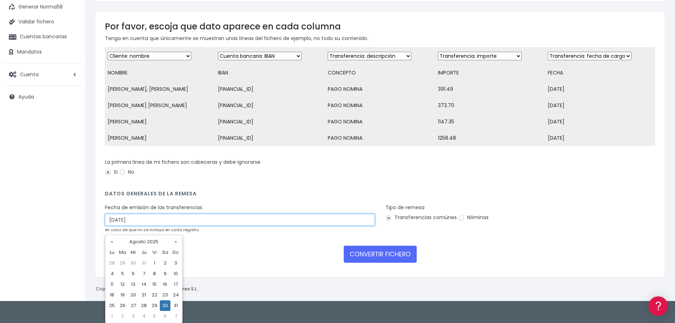
scroll to position [49, 0]
click at [147, 306] on td "28" at bounding box center [144, 305] width 11 height 11
type input "28/08/2025"
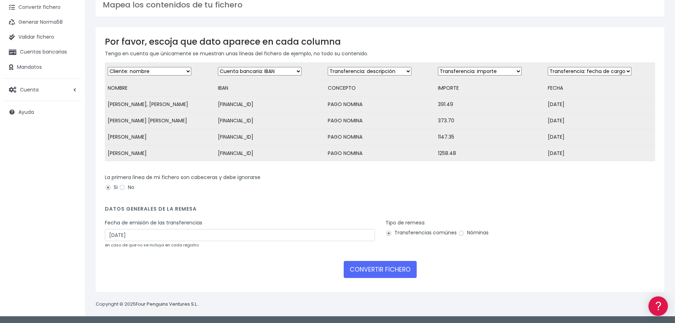
scroll to position [39, 0]
click at [474, 232] on label "Nóminas" at bounding box center [473, 232] width 30 height 7
click at [465, 232] on input "Nóminas" at bounding box center [461, 233] width 6 height 6
radio input "true"
click at [396, 269] on button "CONVERTIR FICHERO" at bounding box center [380, 269] width 73 height 17
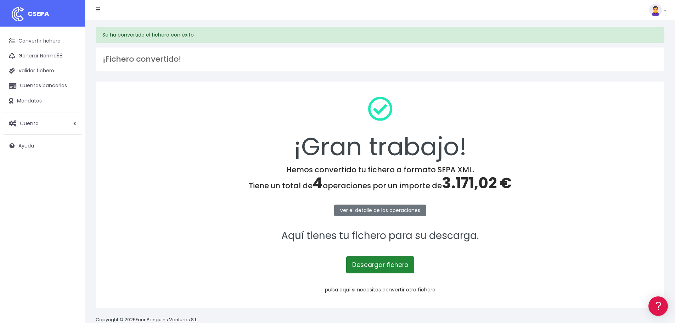
click at [396, 269] on link "Descargar fichero" at bounding box center [380, 264] width 68 height 17
